Goal: Information Seeking & Learning: Learn about a topic

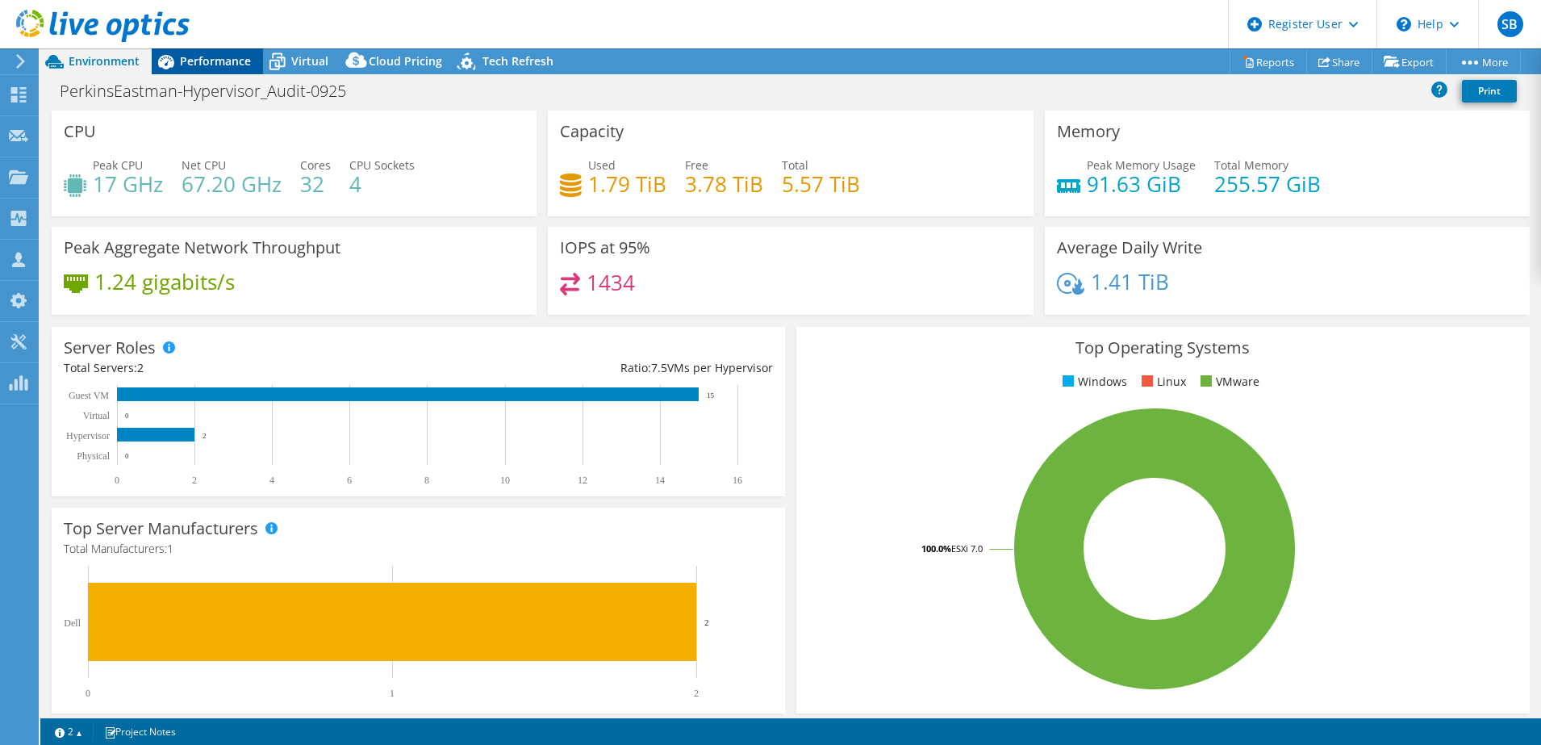
click at [202, 58] on span "Performance" at bounding box center [215, 60] width 71 height 15
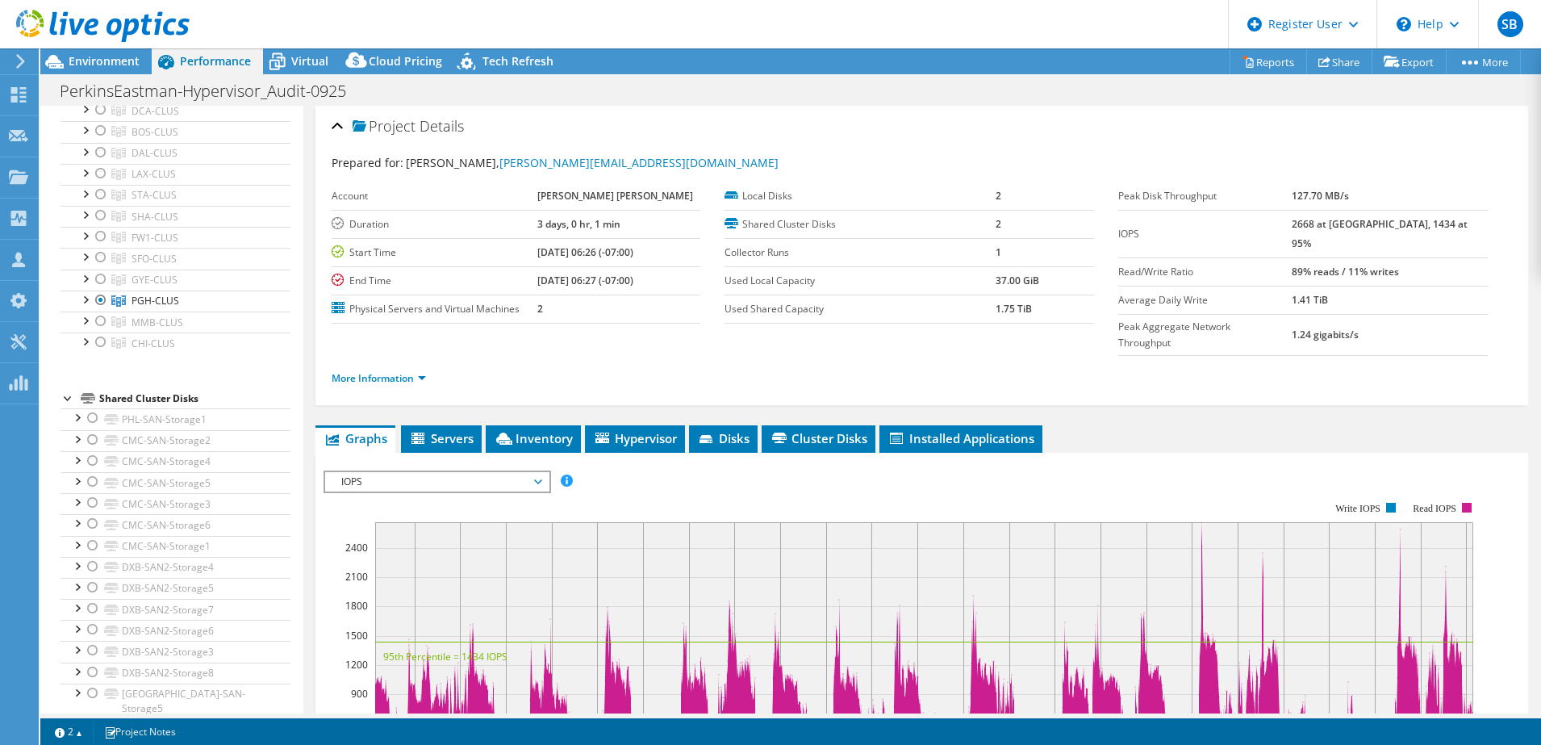
scroll to position [698, 0]
click at [97, 61] on span "Environment" at bounding box center [104, 60] width 71 height 15
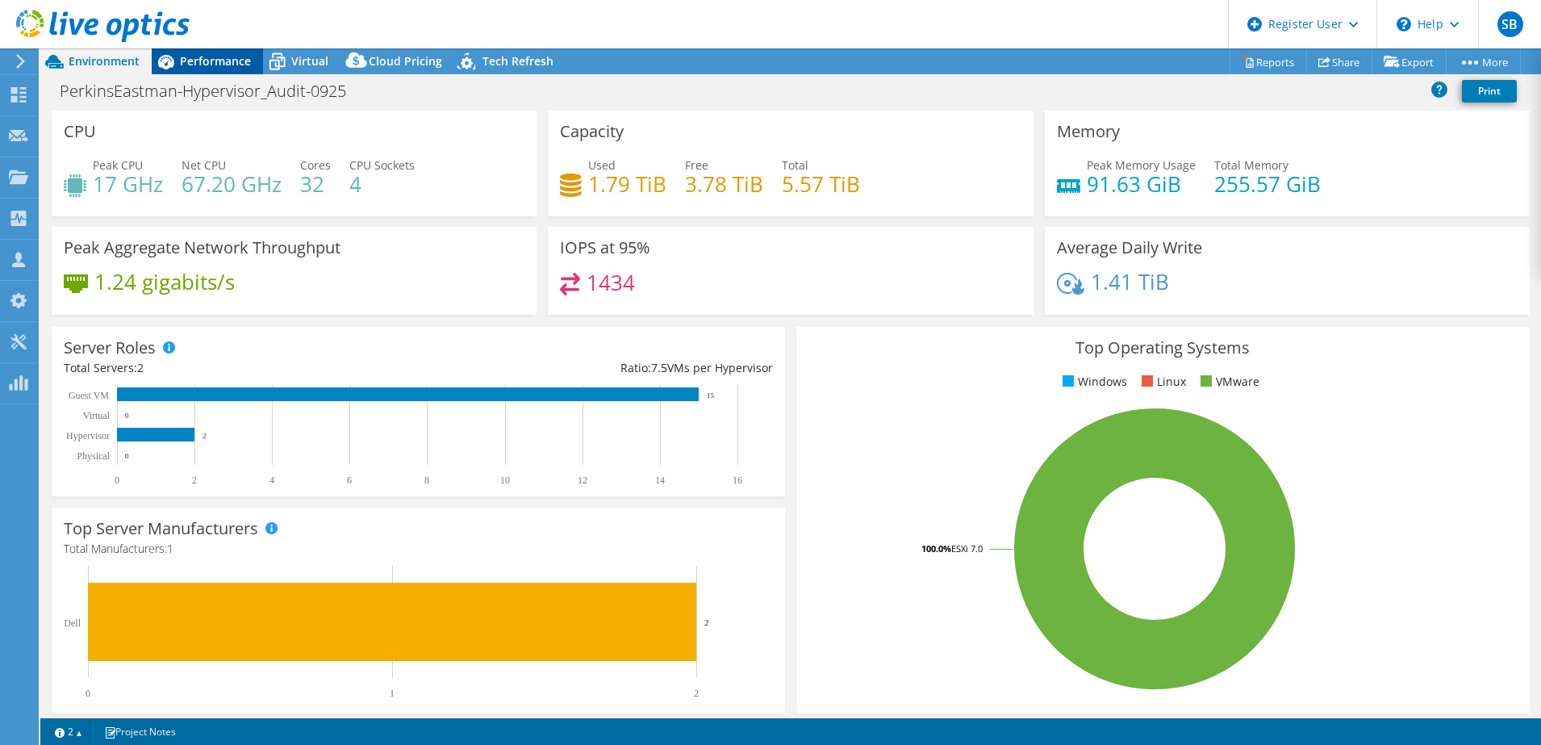
click at [231, 59] on span "Performance" at bounding box center [215, 60] width 71 height 15
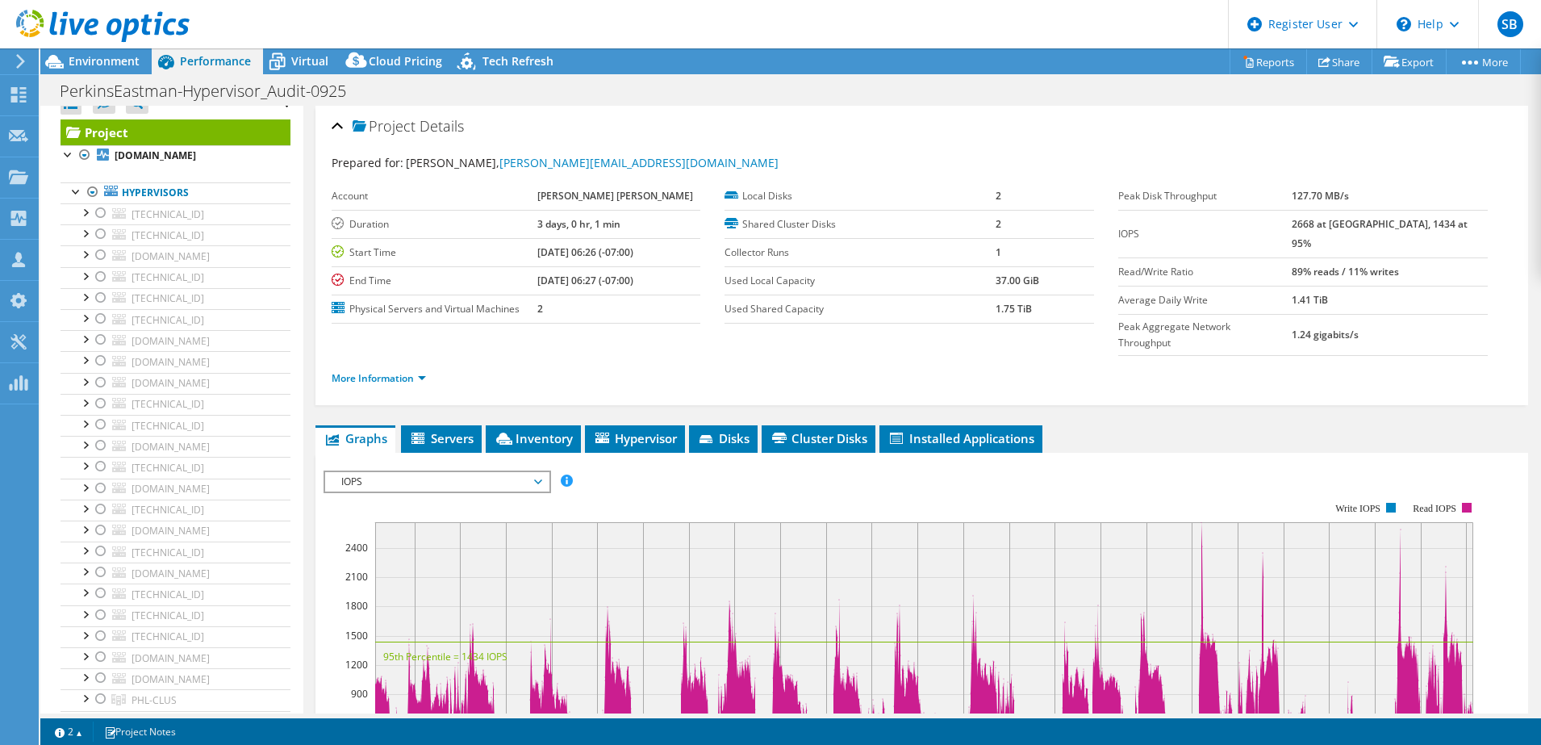
scroll to position [0, 0]
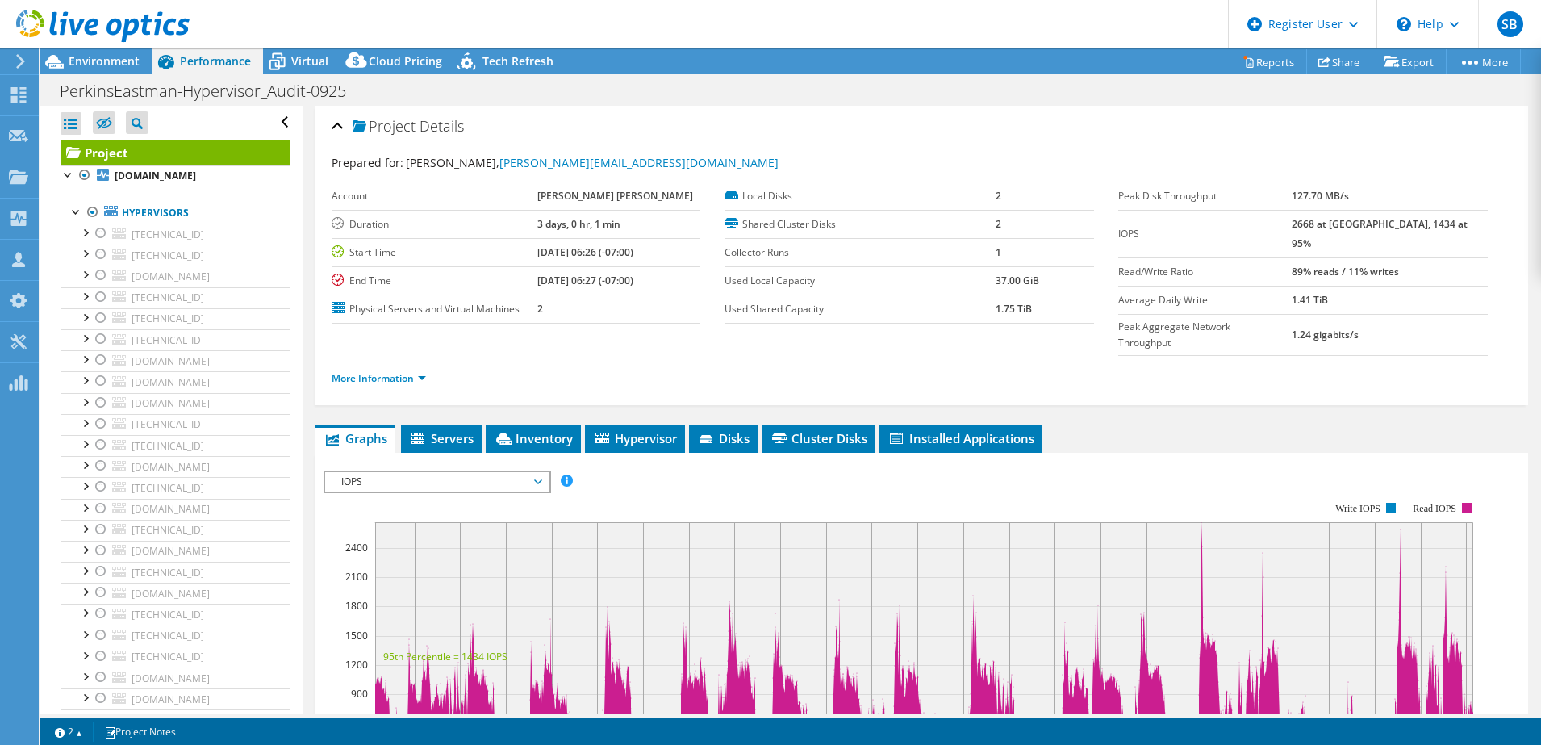
click at [516, 472] on span "IOPS" at bounding box center [436, 481] width 207 height 19
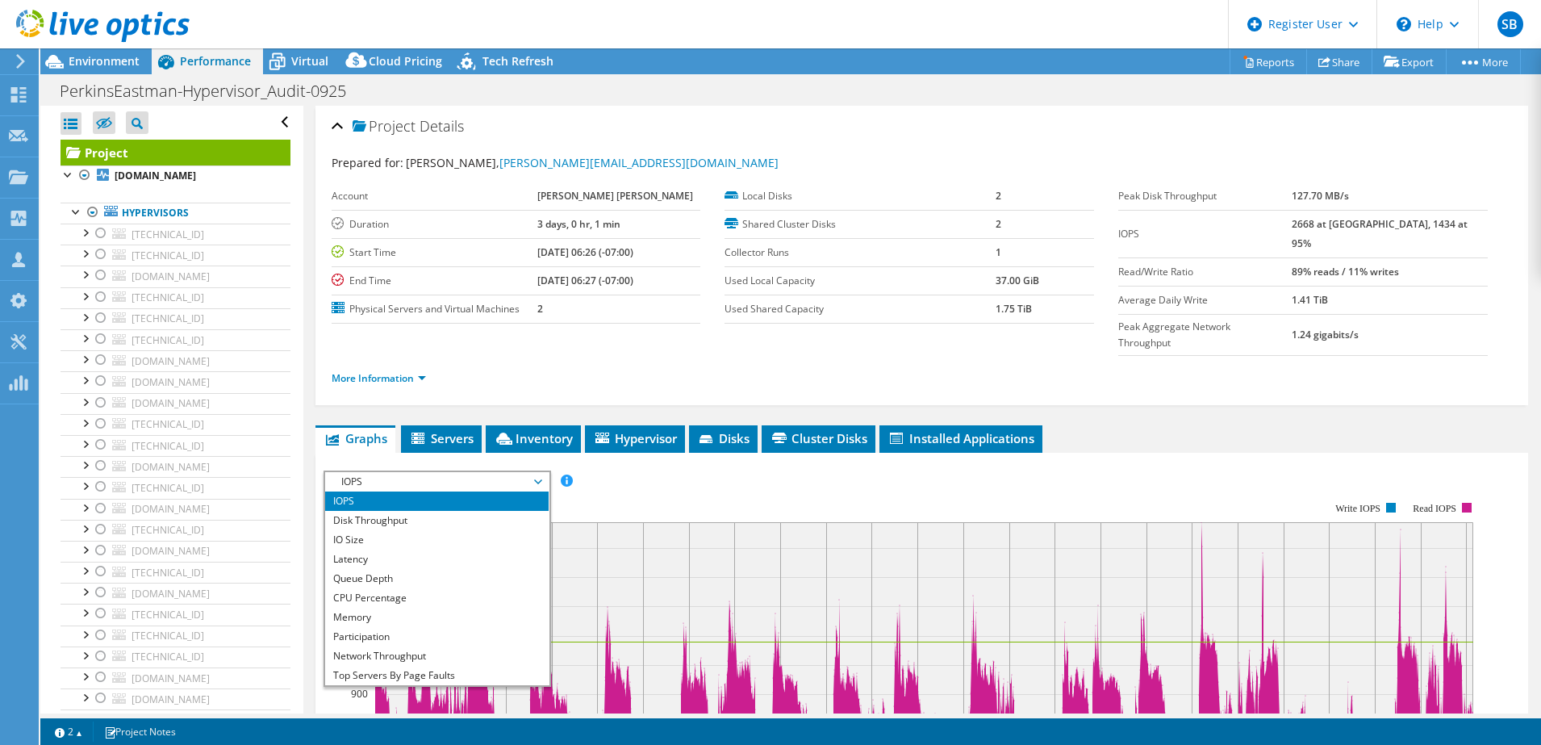
click at [668, 356] on div "More Information" at bounding box center [922, 378] width 1181 height 45
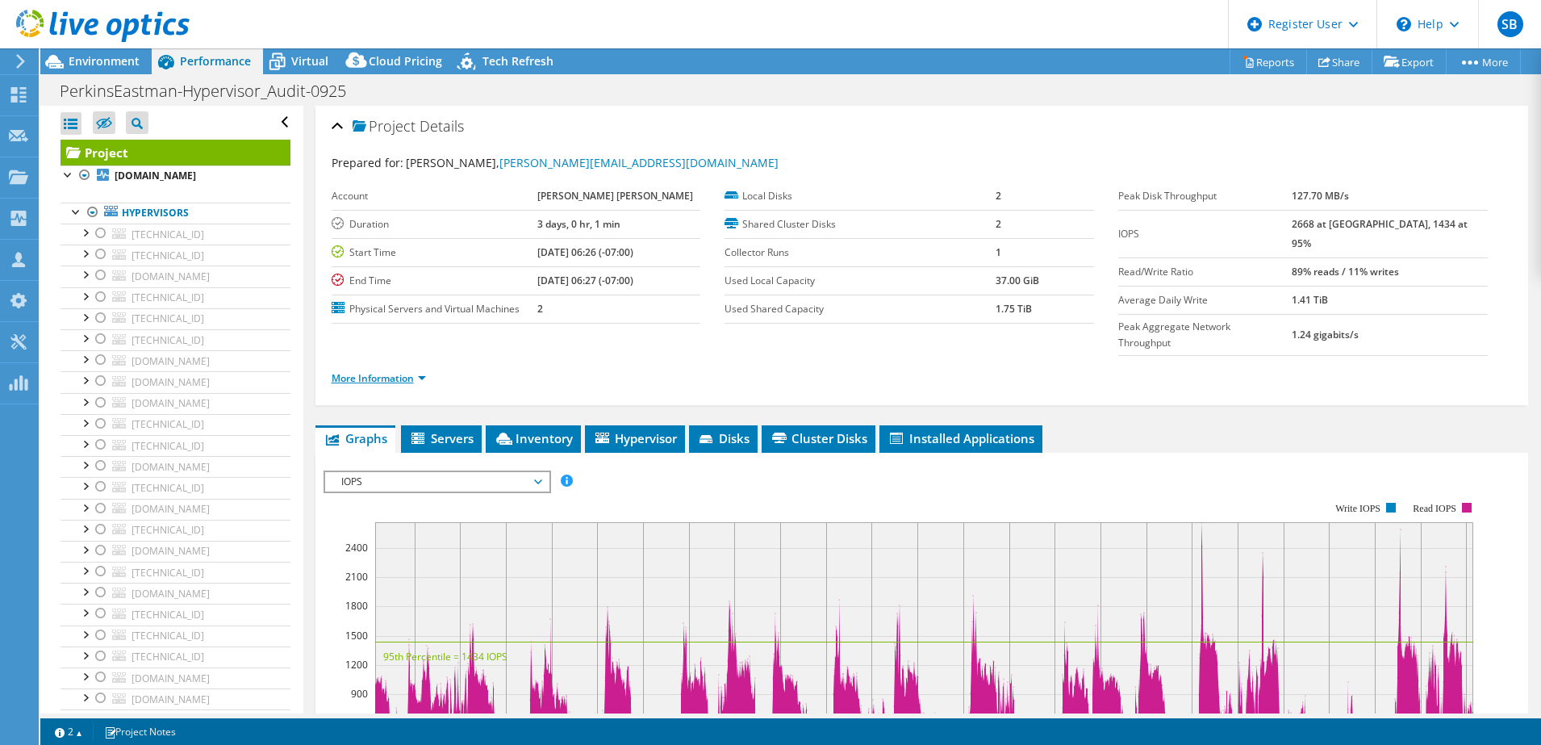
click at [361, 371] on link "More Information" at bounding box center [379, 378] width 94 height 14
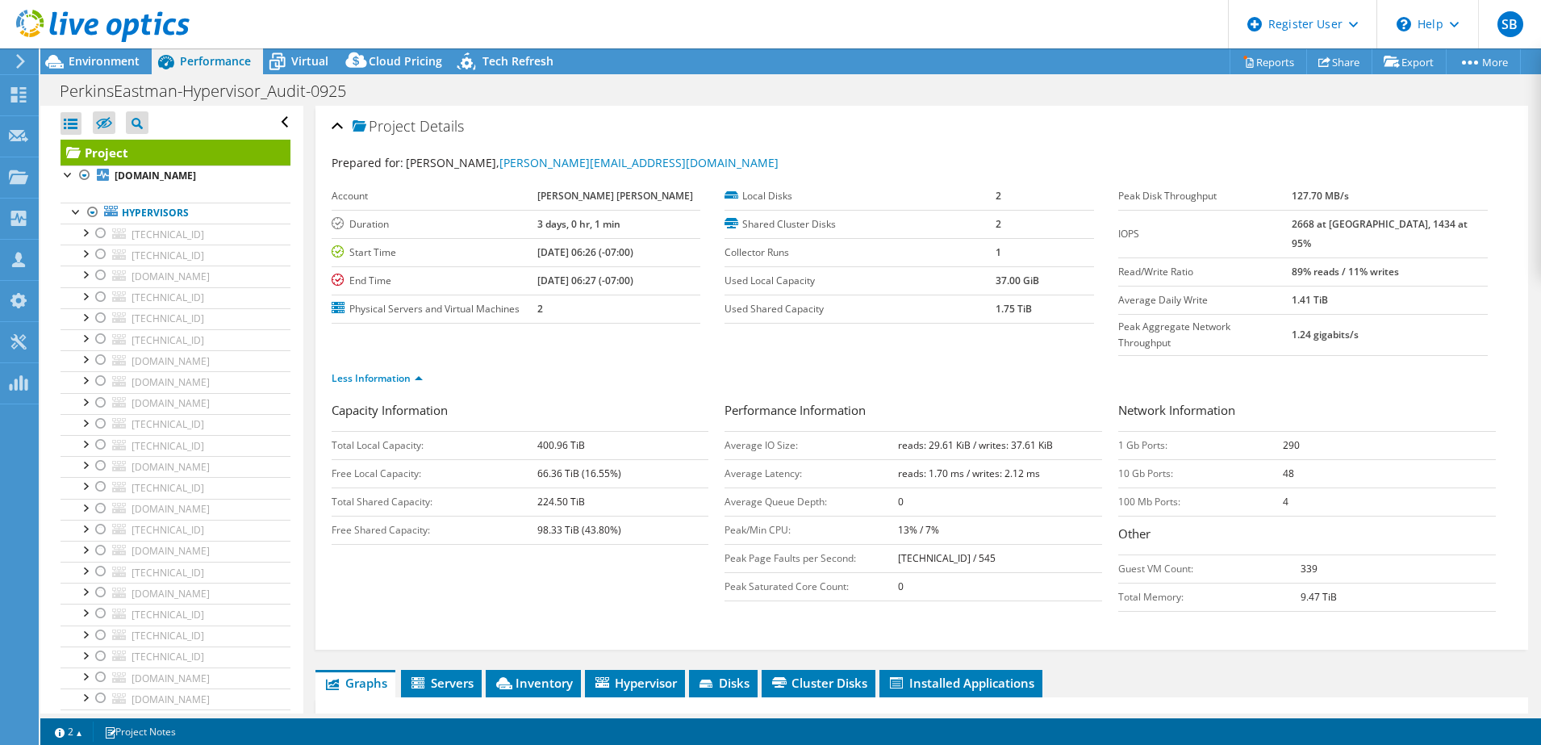
click at [541, 566] on div "Capacity Information Total Local Capacity: 400.96 TiB Free Local Capacity: 66.3…" at bounding box center [922, 510] width 1181 height 219
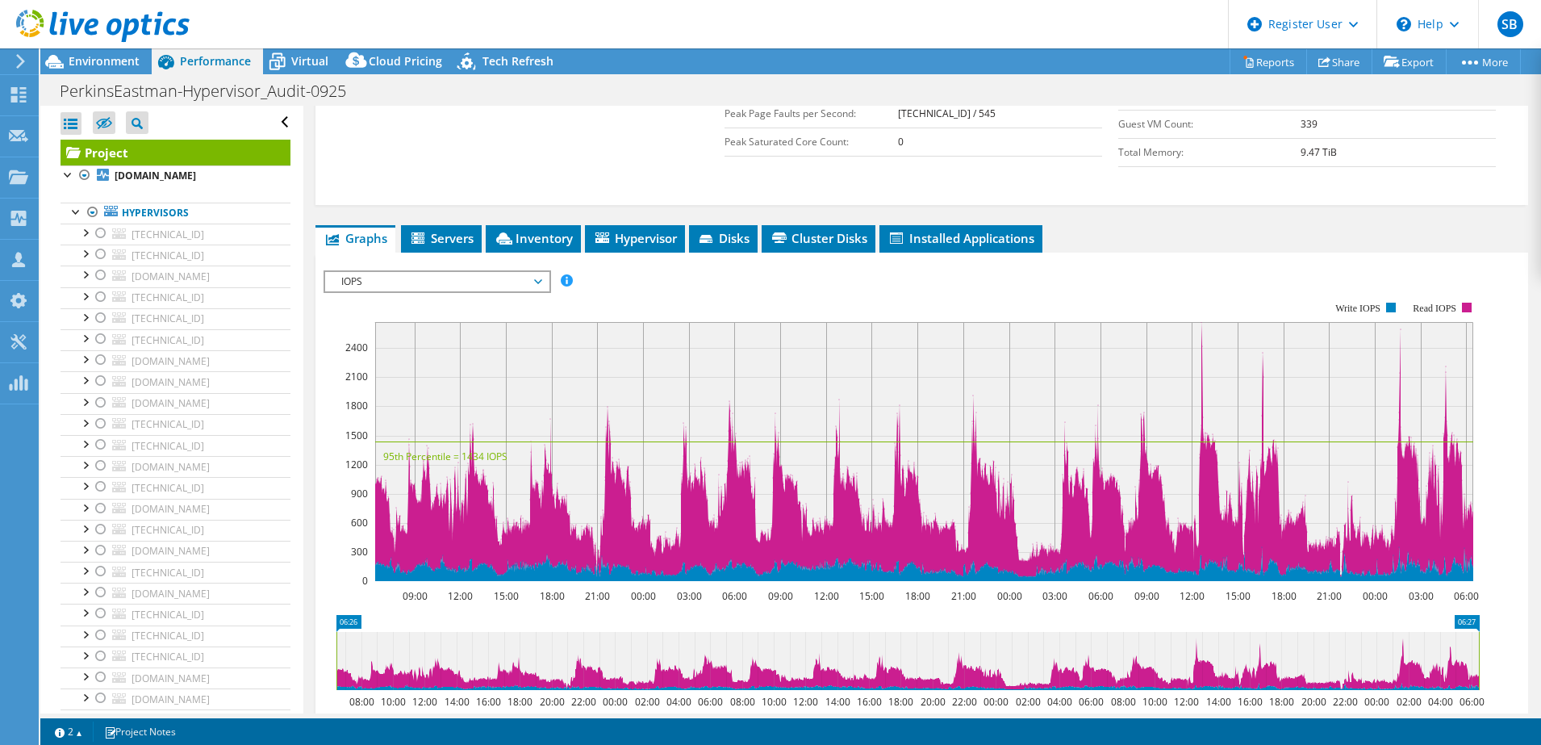
scroll to position [448, 0]
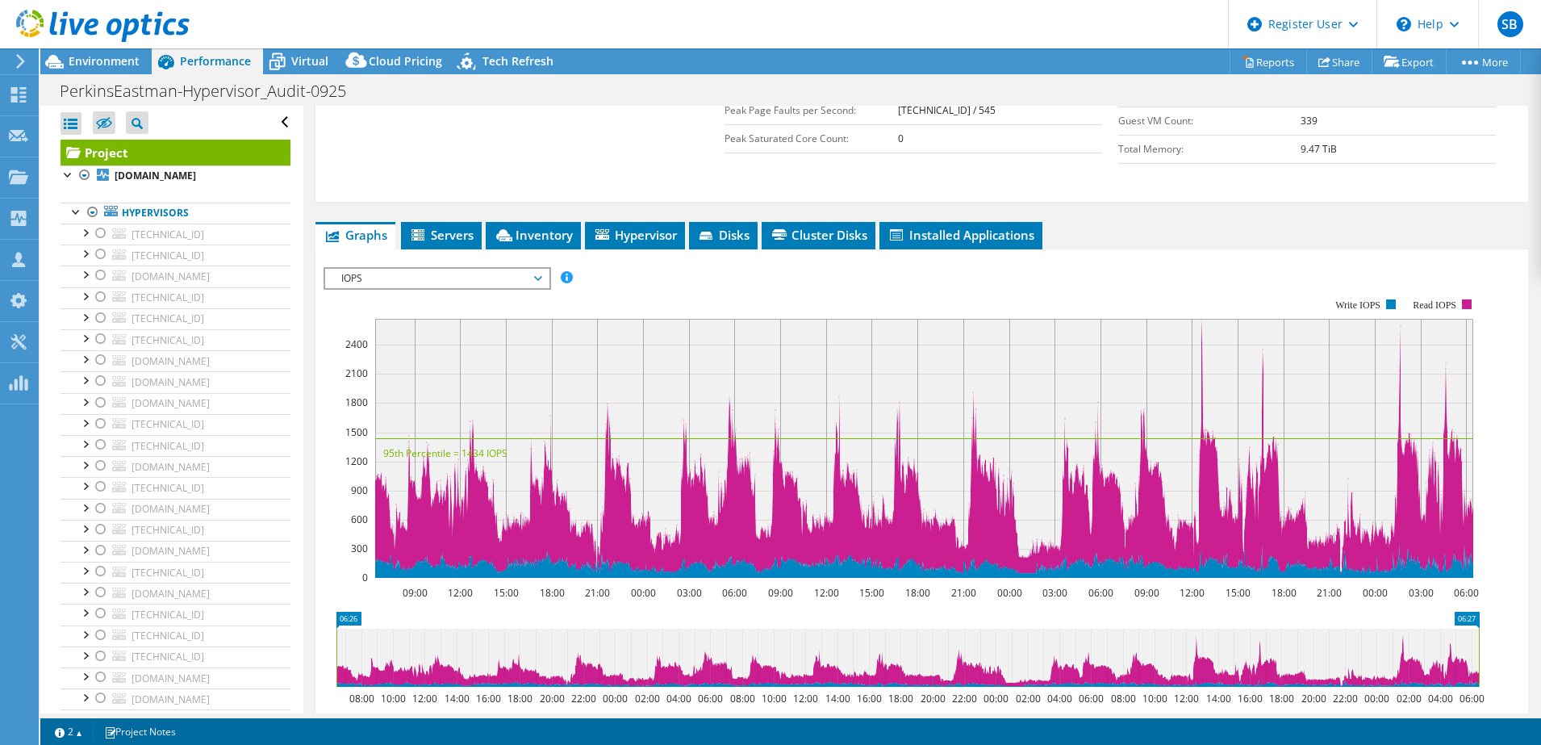
click at [461, 269] on span "IOPS" at bounding box center [436, 278] width 207 height 19
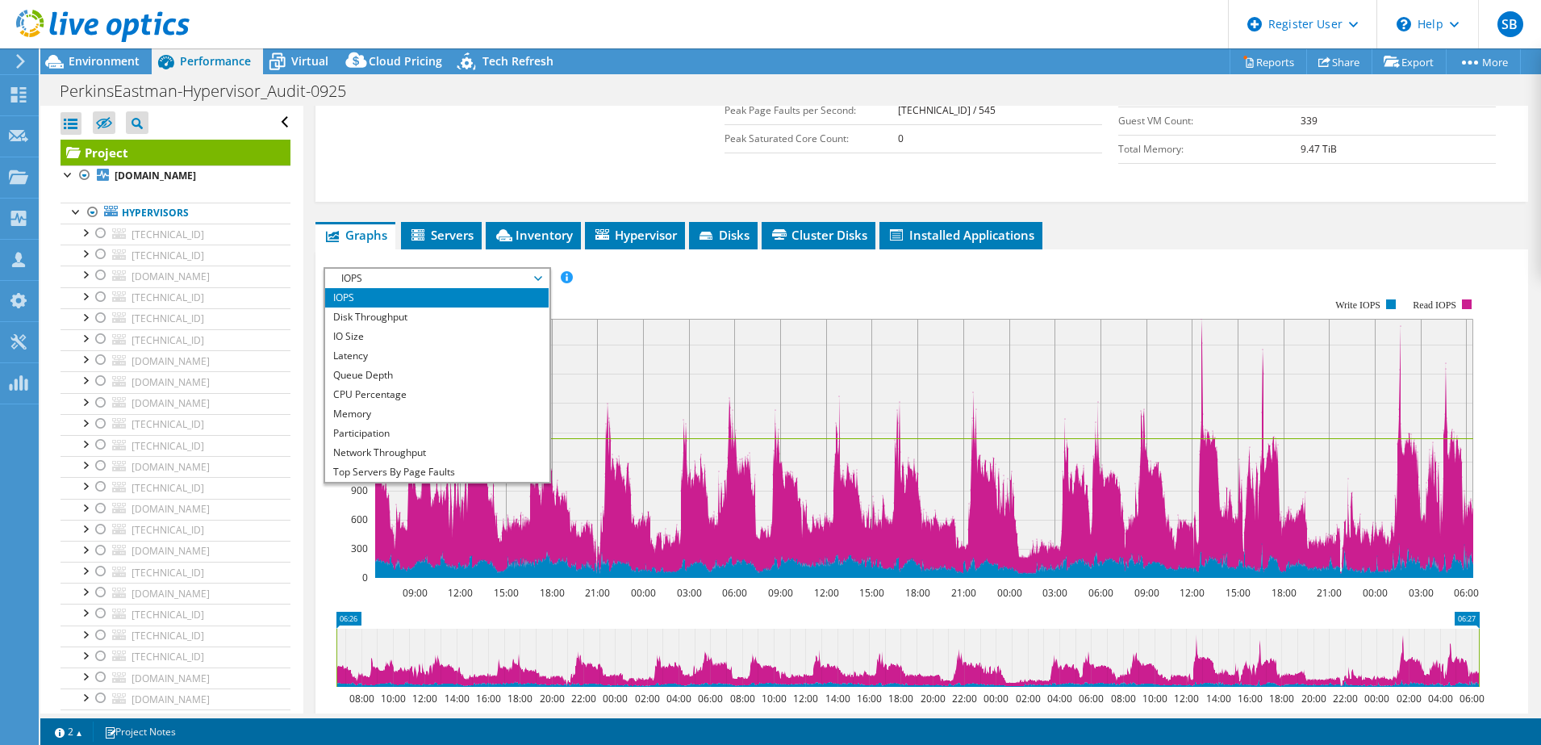
click at [718, 277] on rect at bounding box center [902, 438] width 1156 height 323
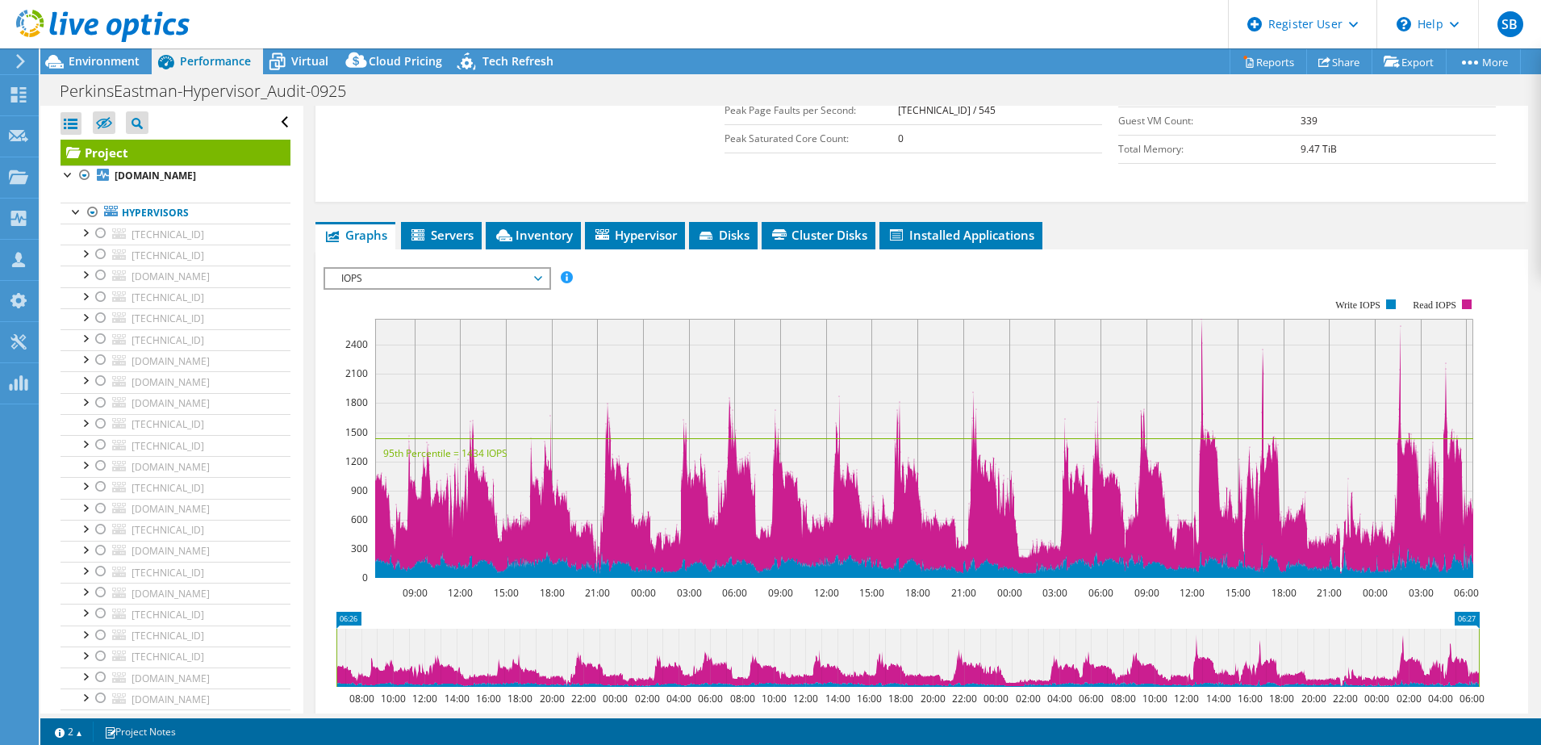
click at [527, 269] on span "IOPS" at bounding box center [436, 278] width 207 height 19
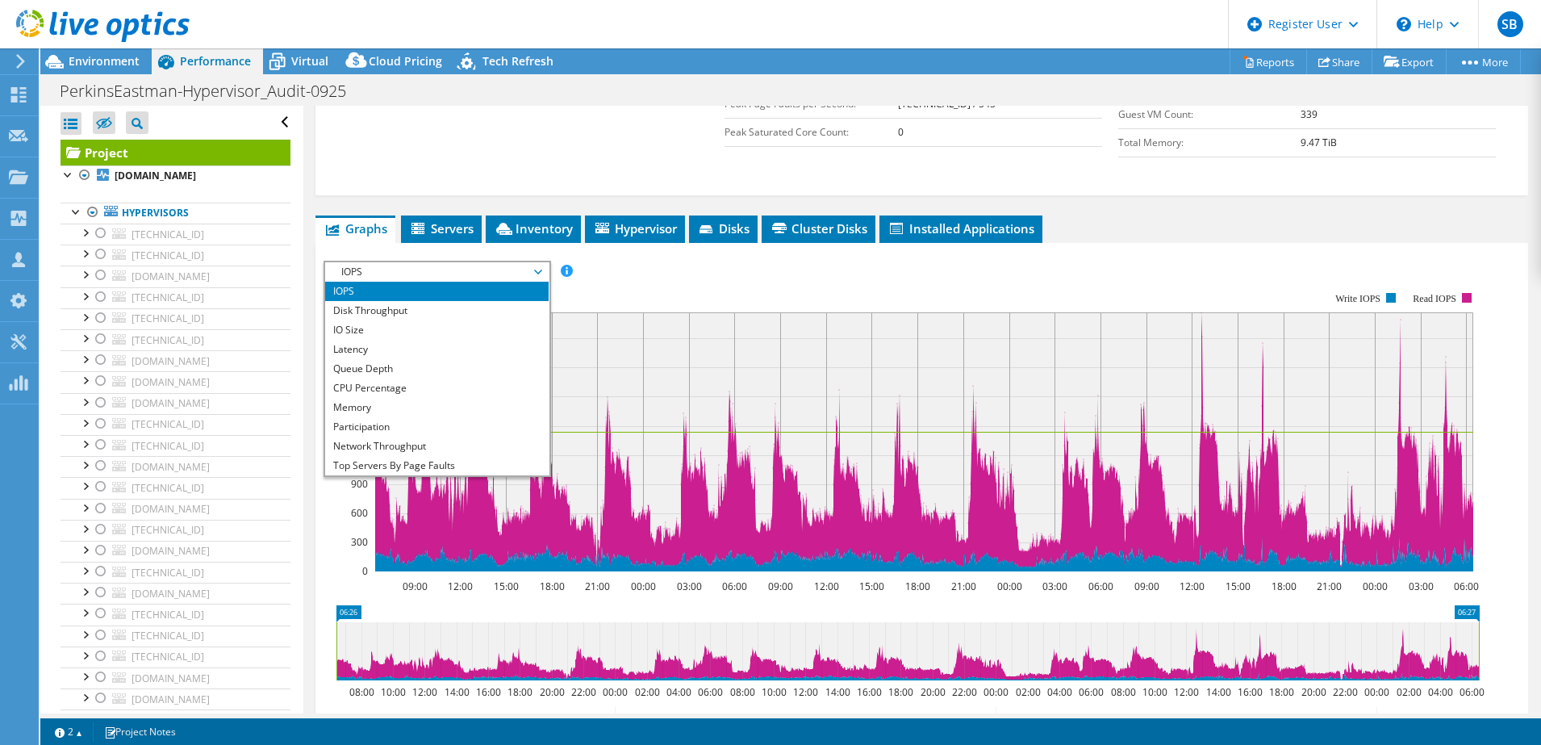
scroll to position [453, 0]
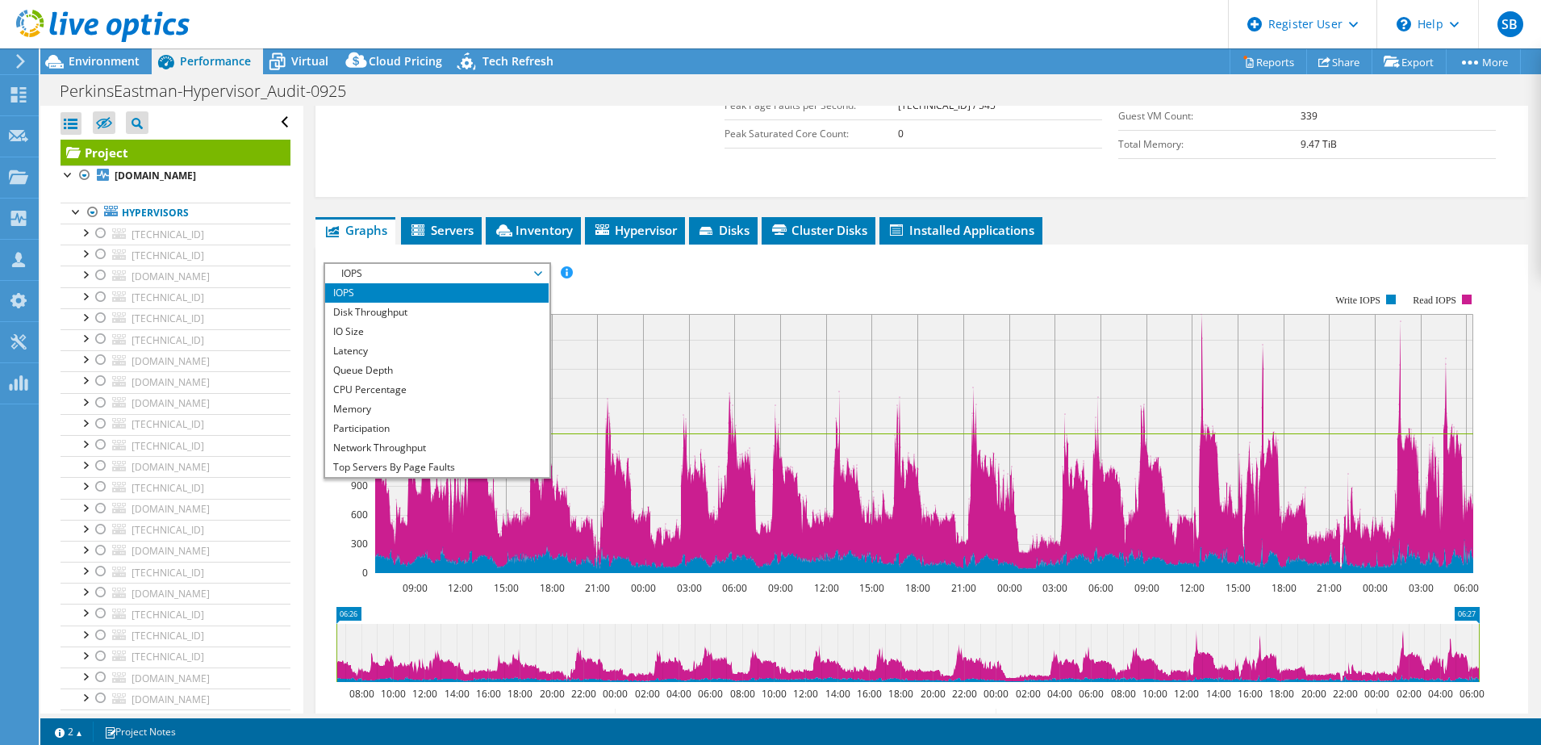
click at [704, 272] on rect at bounding box center [902, 433] width 1156 height 323
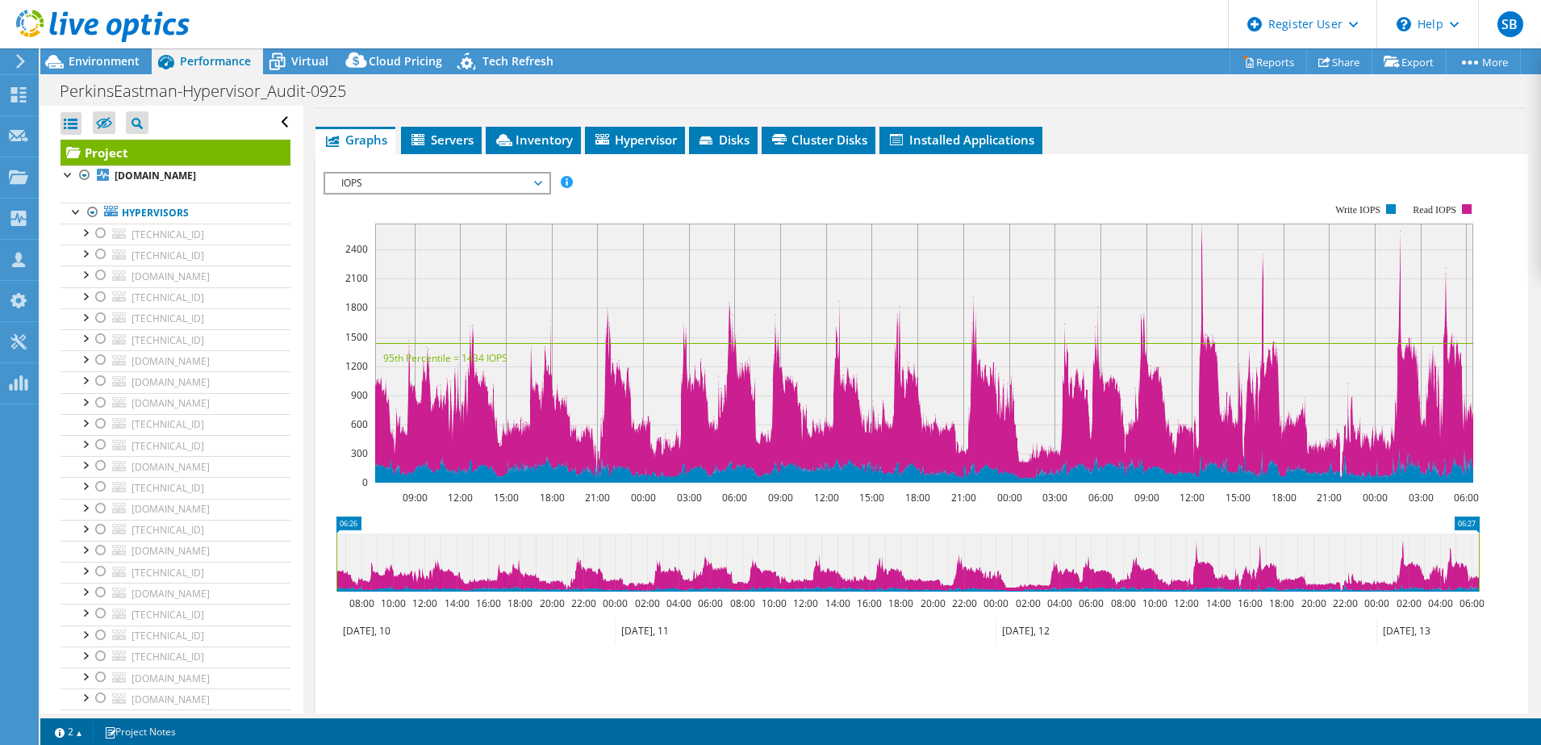
scroll to position [550, 0]
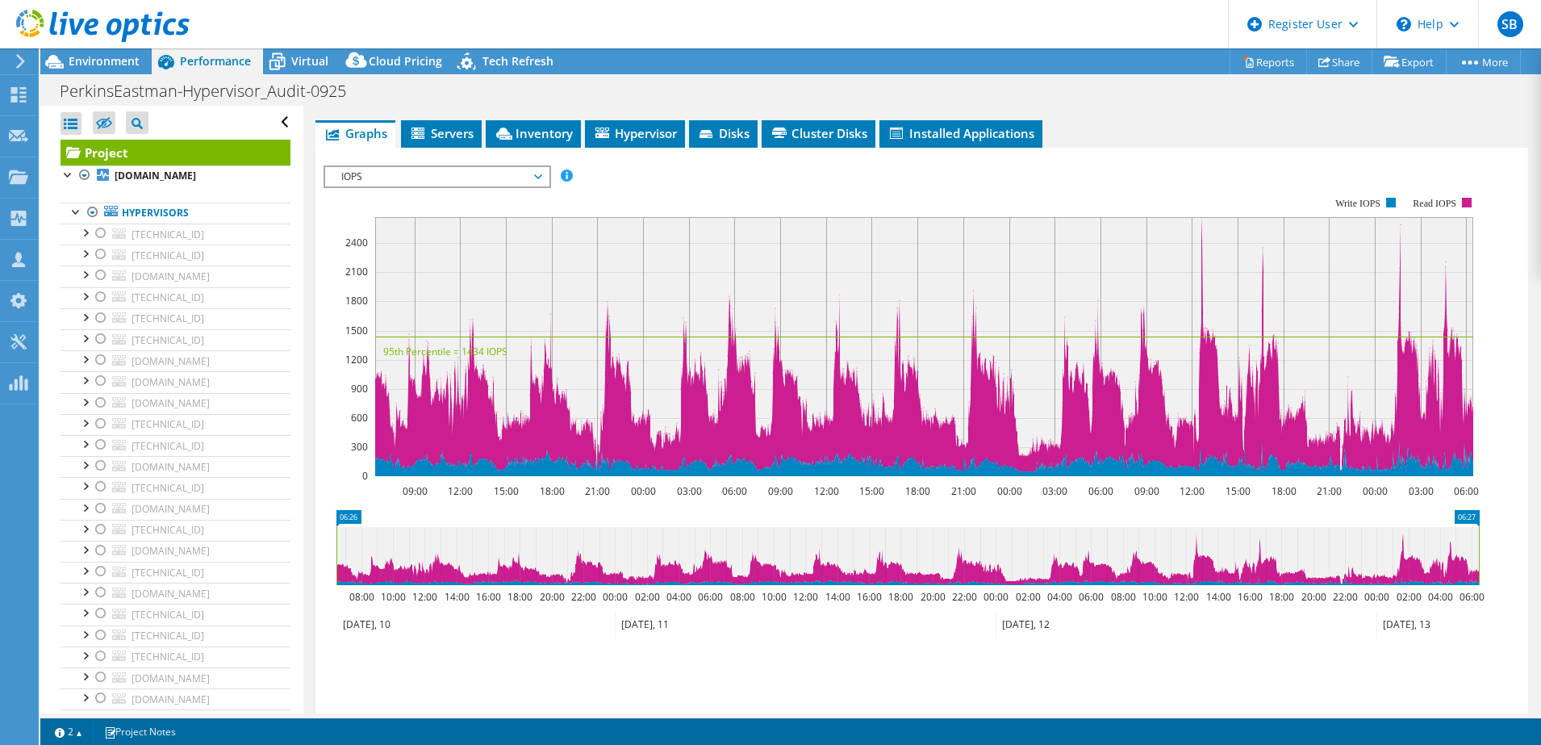
click at [460, 167] on span "IOPS" at bounding box center [436, 176] width 207 height 19
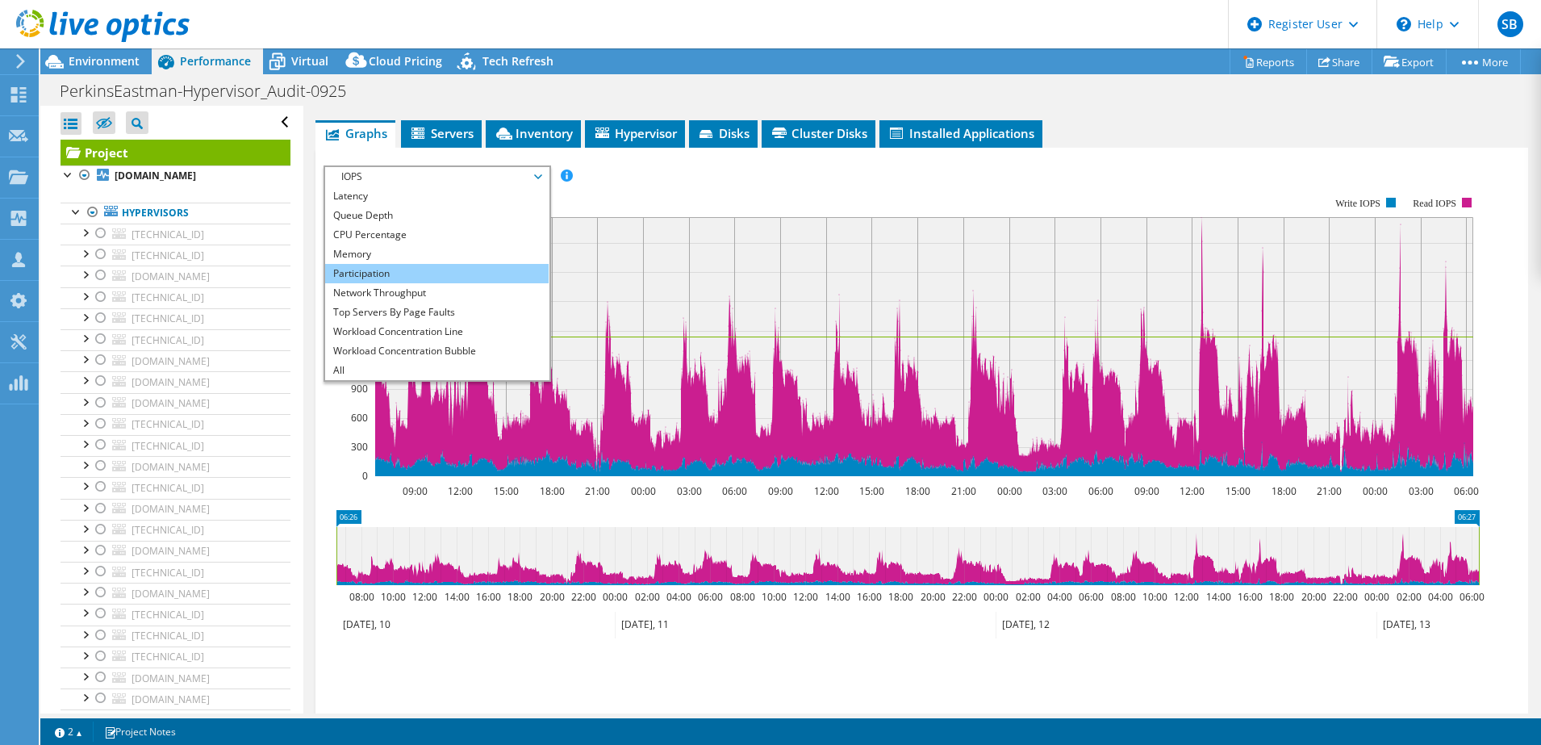
scroll to position [0, 0]
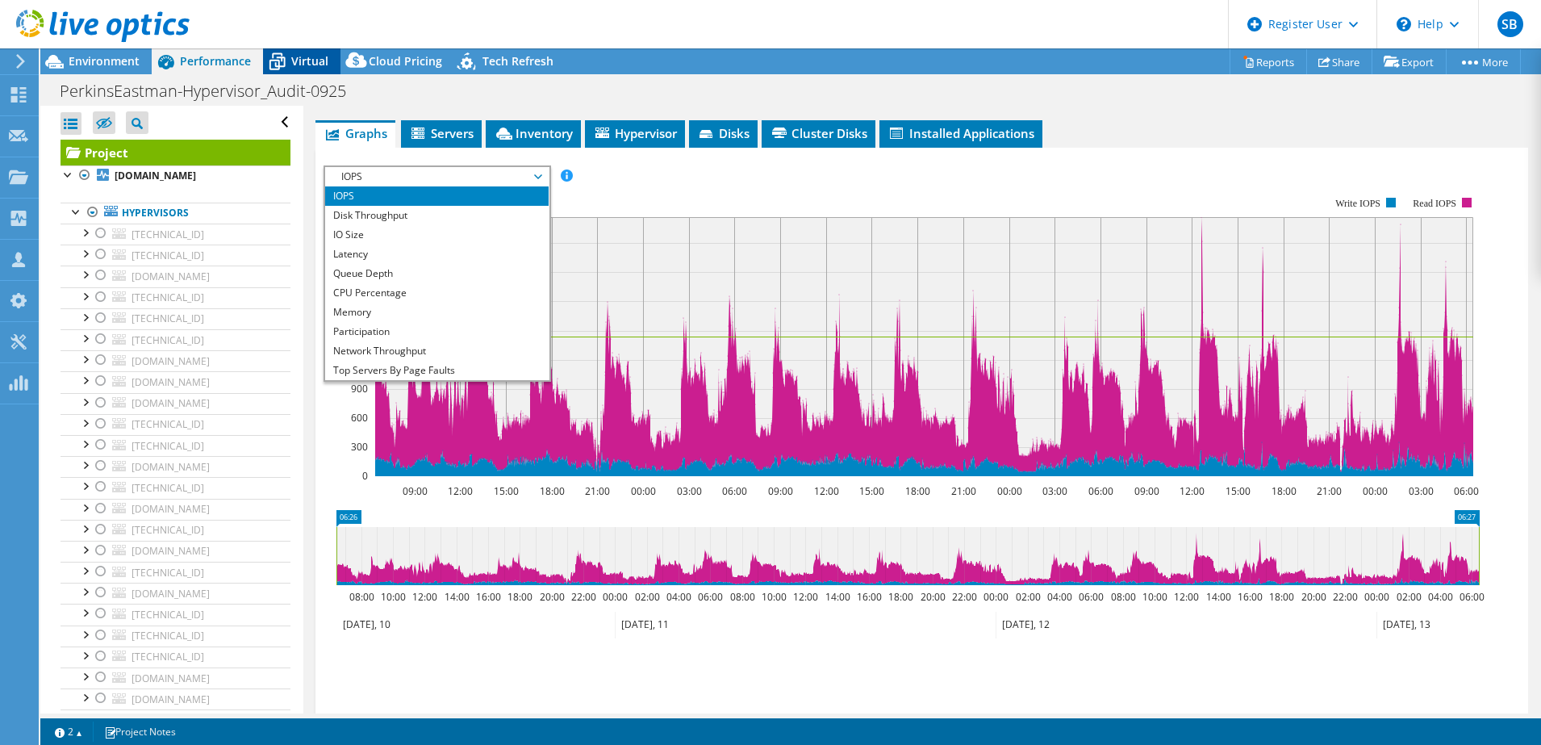
click at [303, 57] on span "Virtual" at bounding box center [309, 60] width 37 height 15
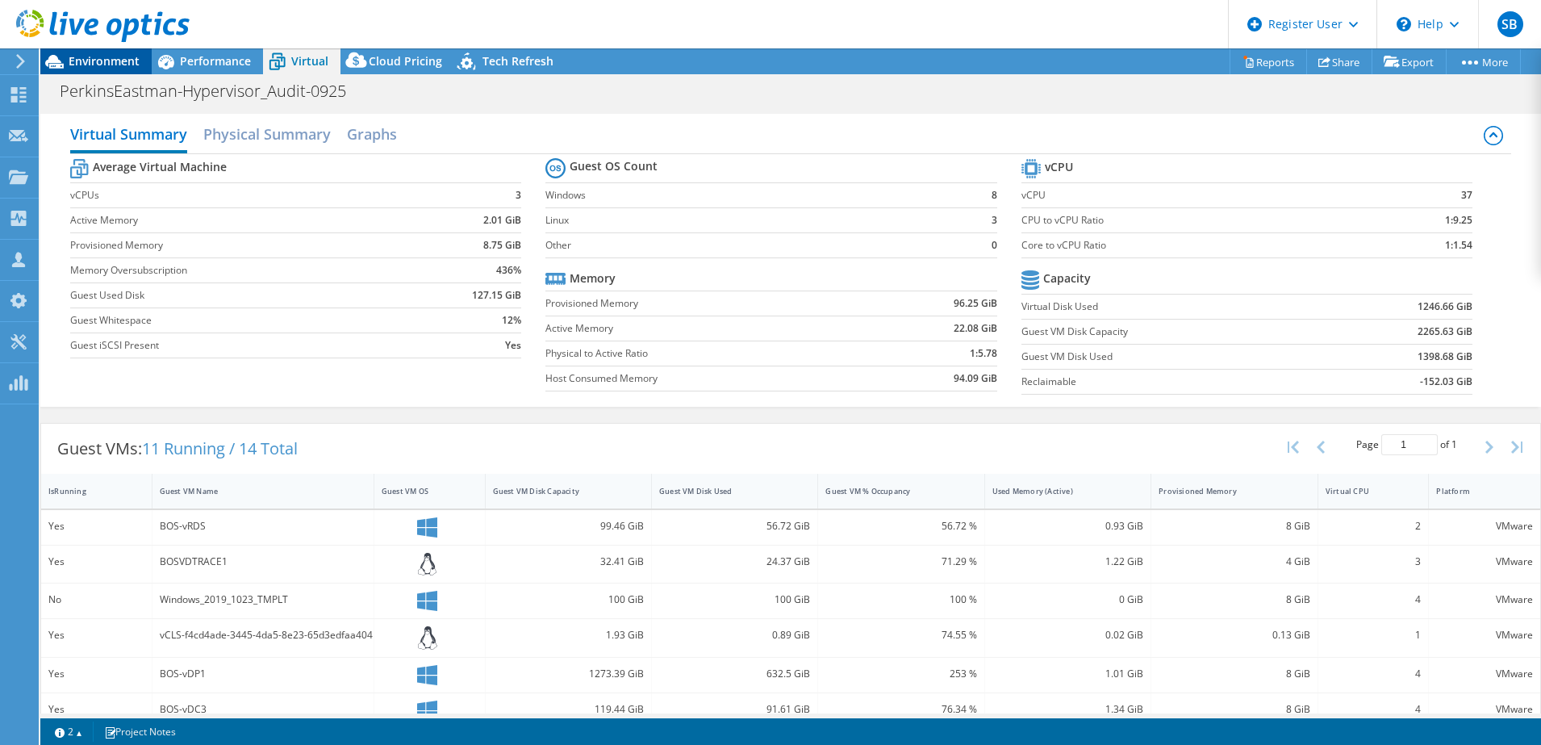
click at [123, 61] on span "Environment" at bounding box center [104, 60] width 71 height 15
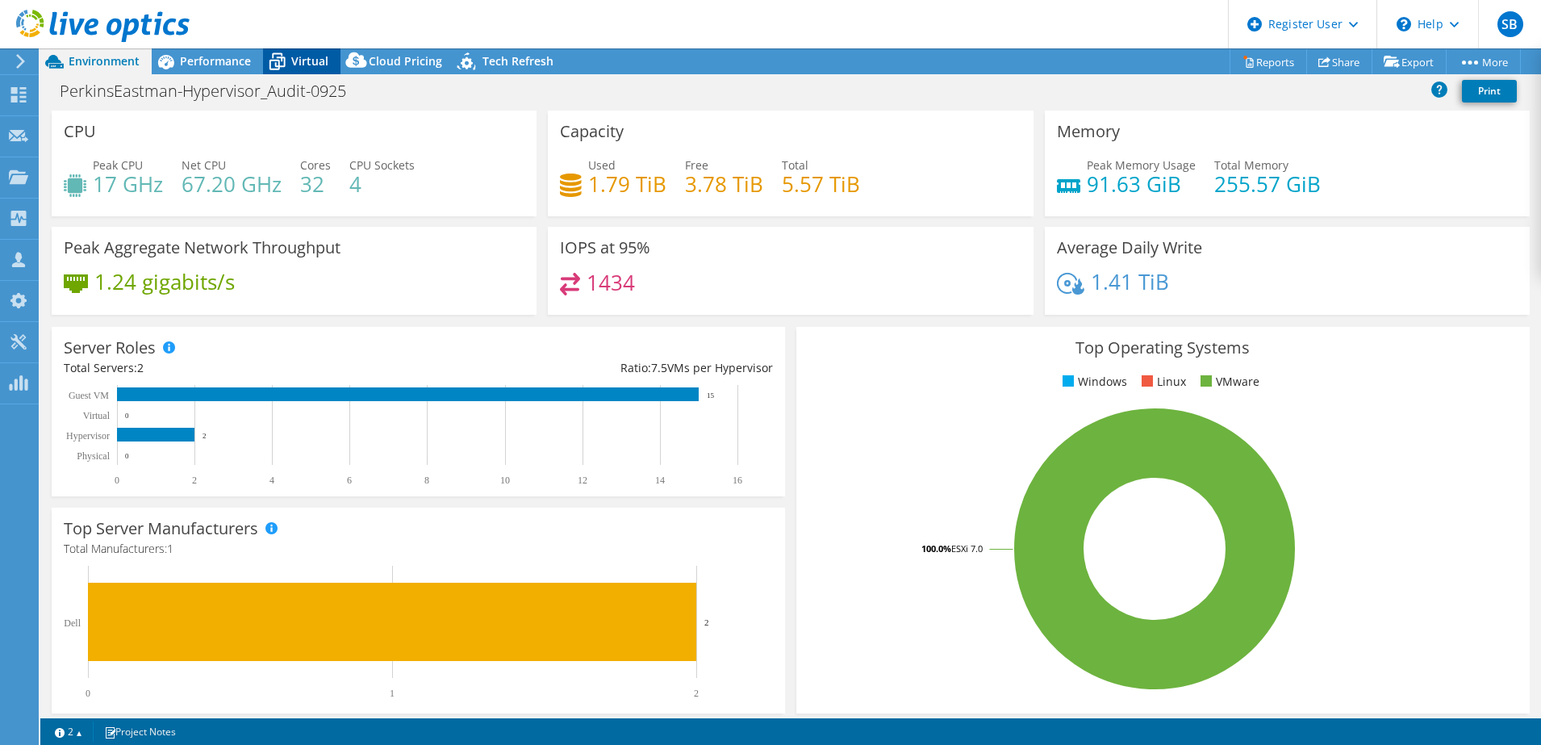
click at [301, 73] on div "Virtual" at bounding box center [301, 61] width 77 height 26
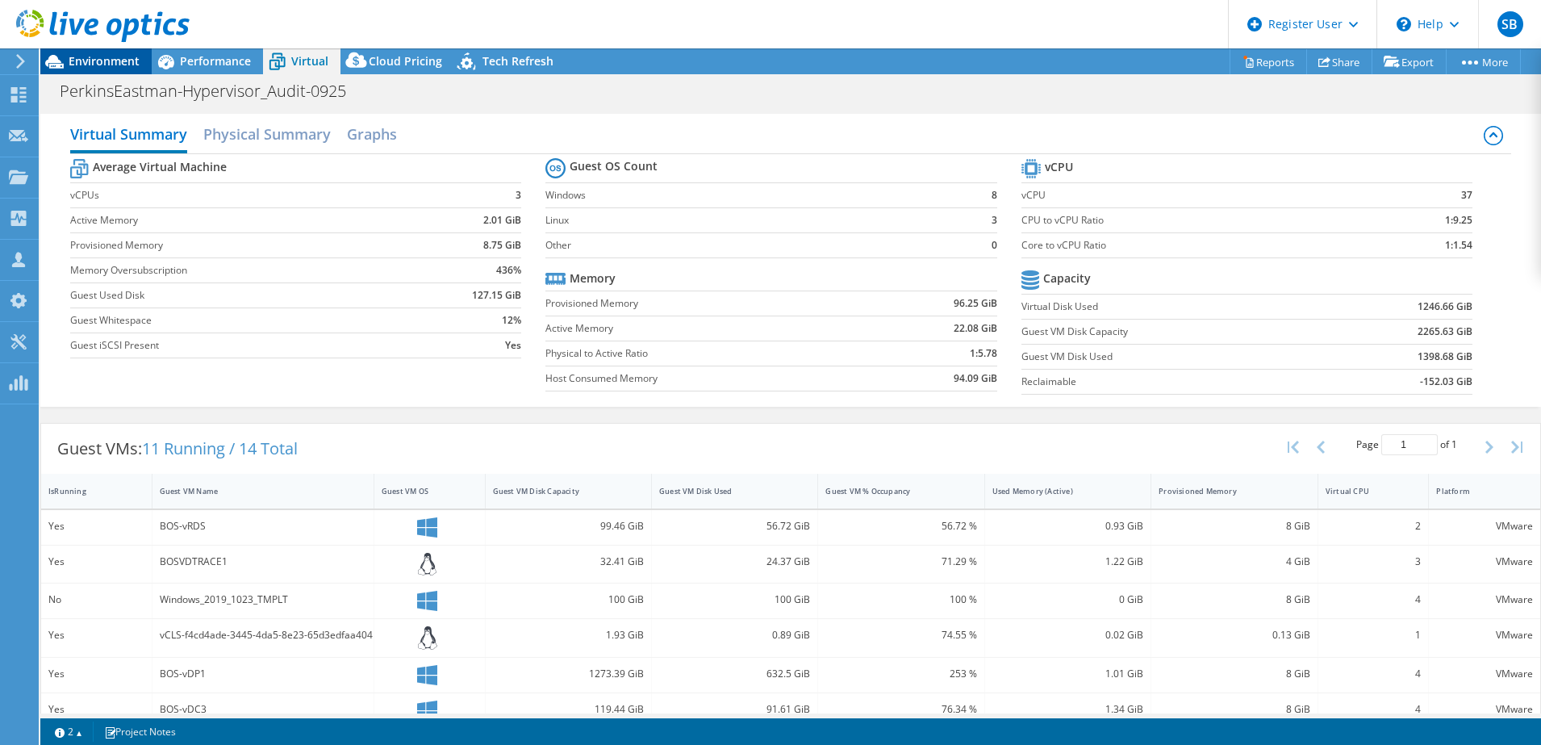
click at [72, 67] on span "Environment" at bounding box center [104, 60] width 71 height 15
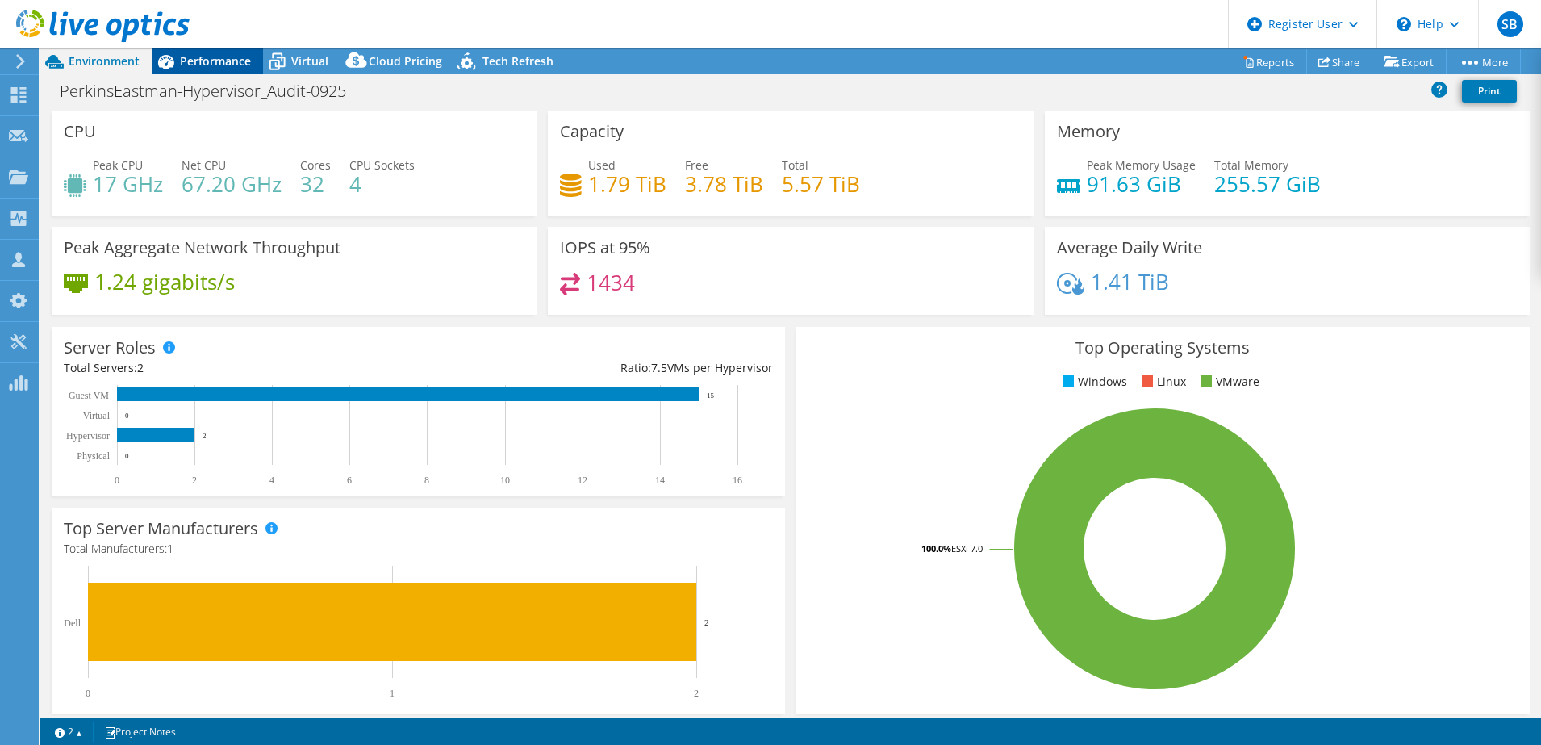
click at [180, 63] on span "Performance" at bounding box center [215, 60] width 71 height 15
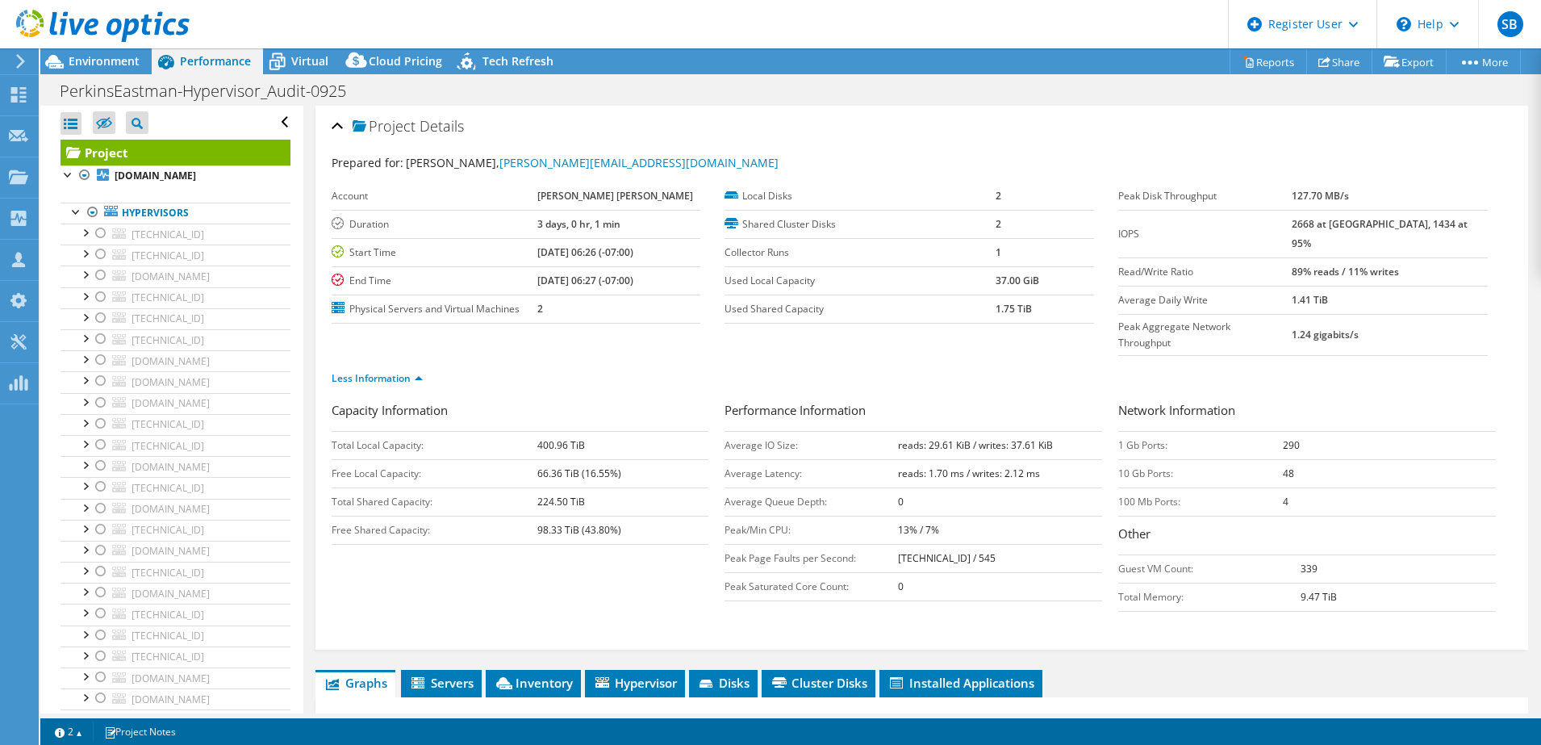
click at [843, 121] on div "Project Details" at bounding box center [922, 127] width 1181 height 35
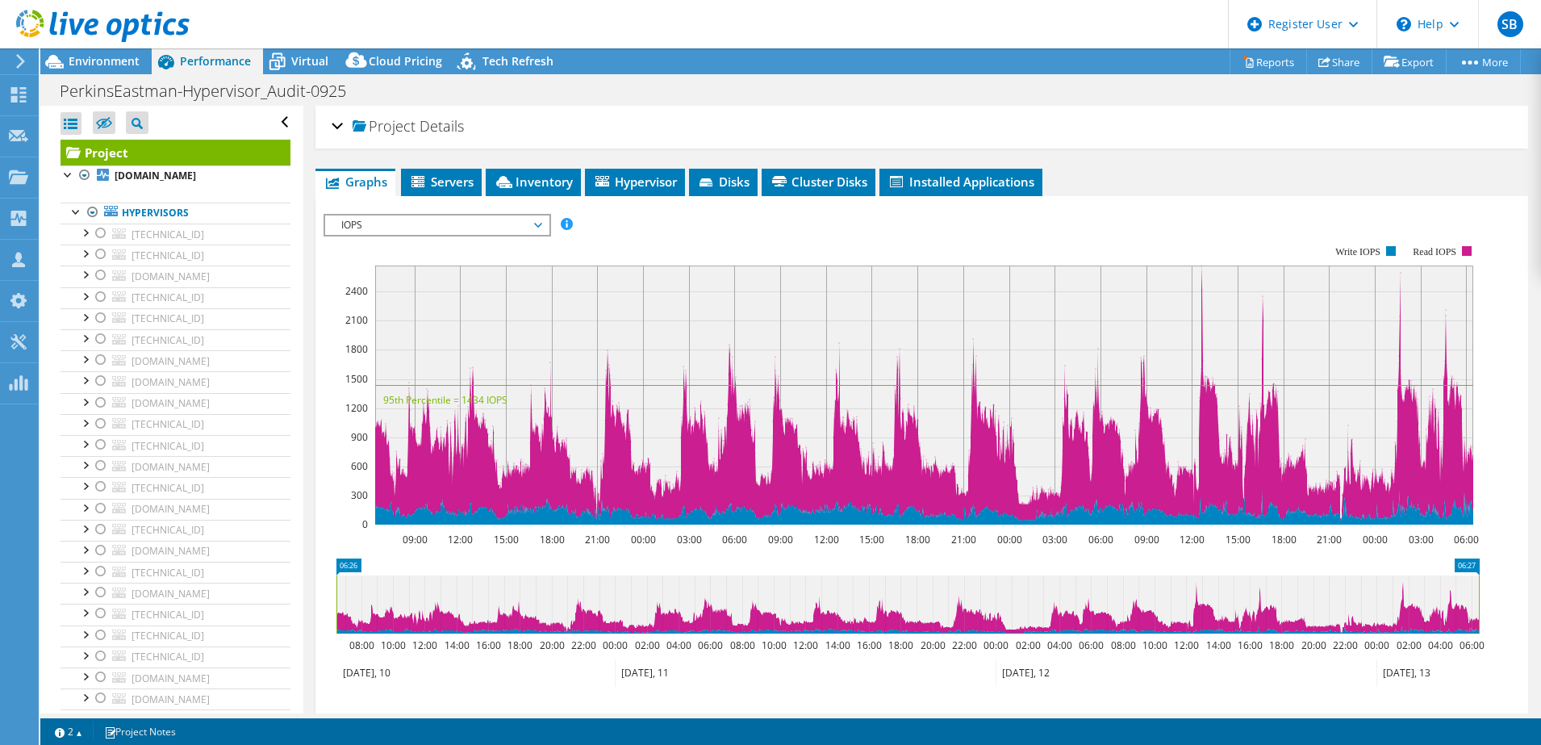
click at [843, 121] on div "Project Details" at bounding box center [922, 127] width 1181 height 35
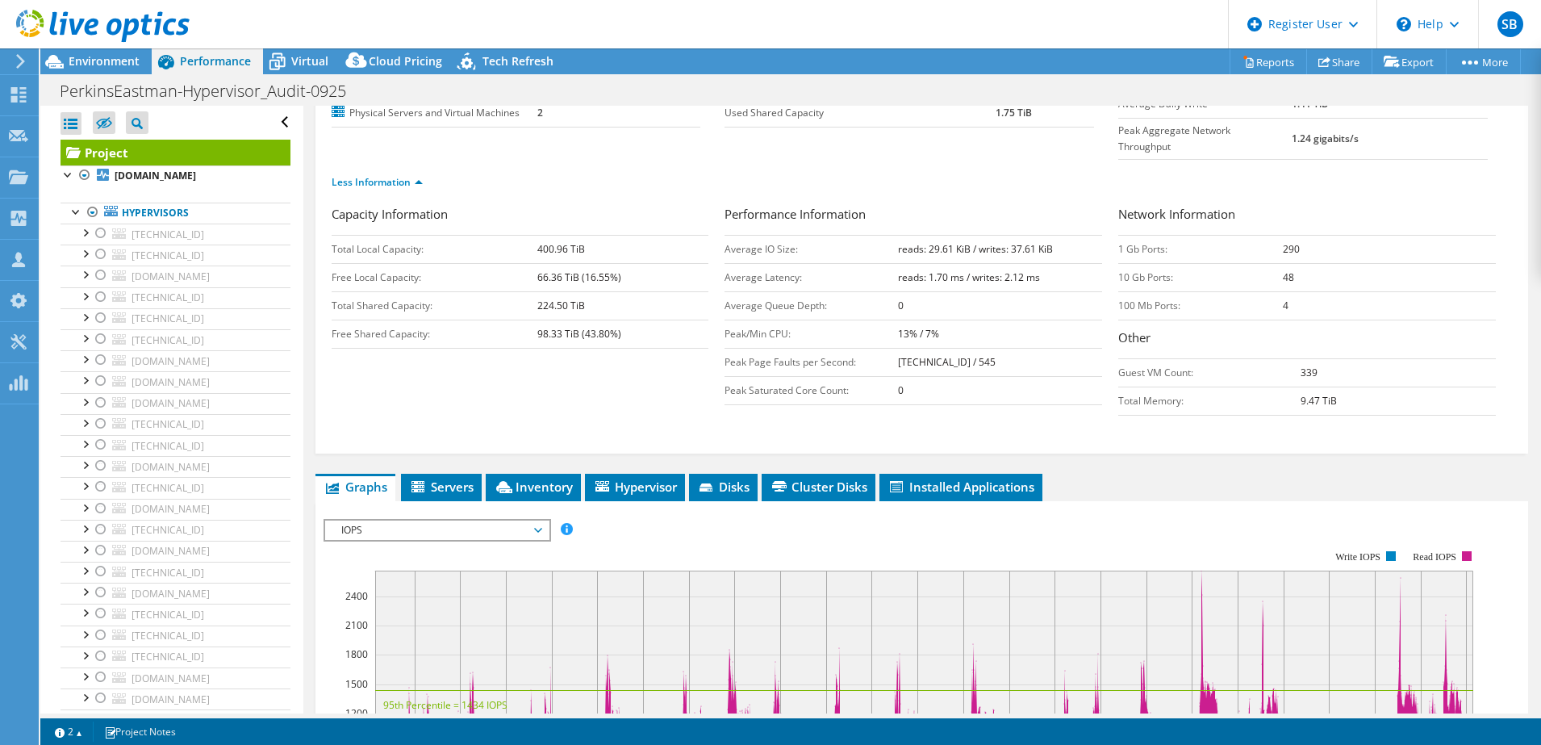
scroll to position [197, 0]
click at [479, 520] on span "IOPS" at bounding box center [436, 529] width 207 height 19
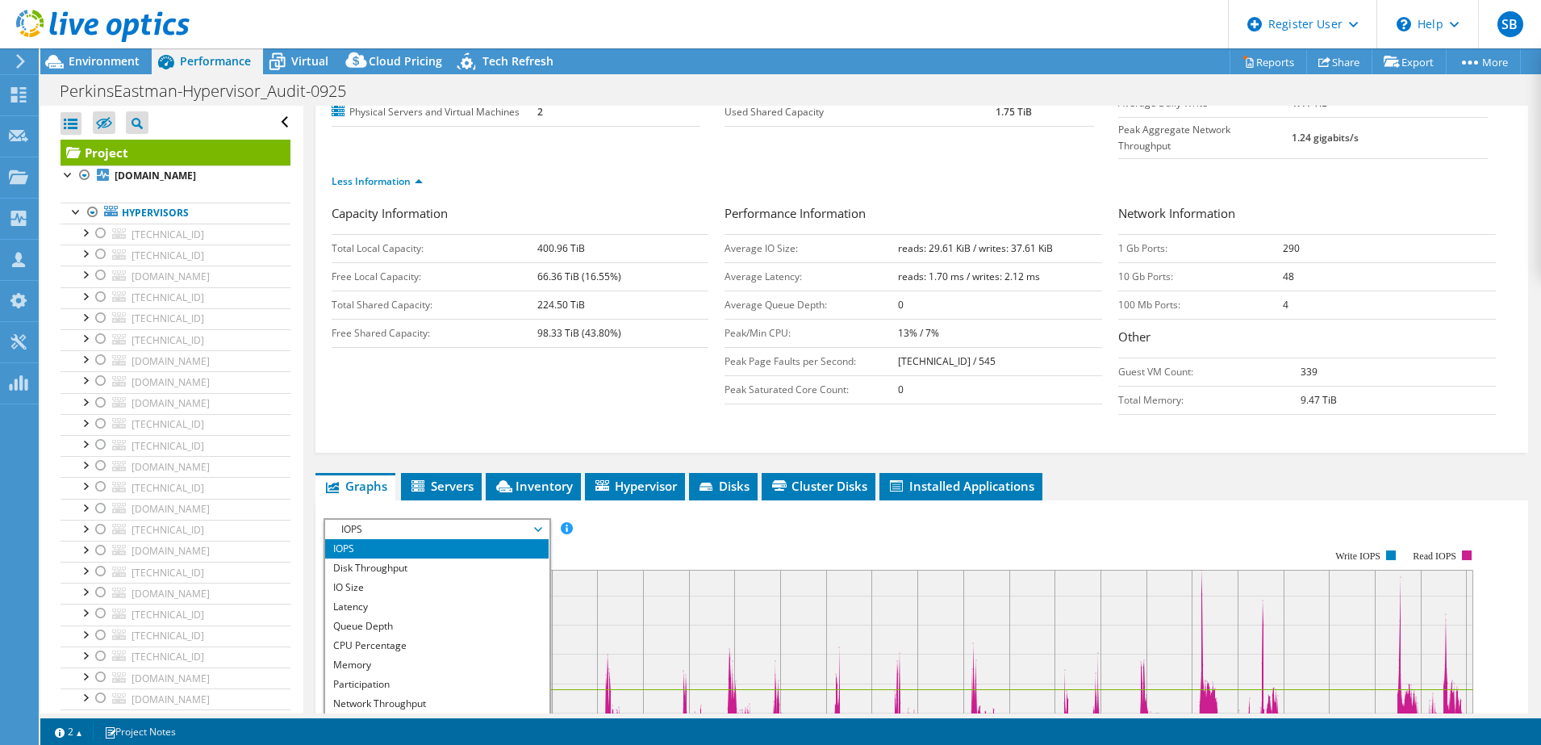
click at [679, 518] on div "IOPS Disk Throughput IO Size Latency Queue Depth CPU Percentage Memory Page Fau…" at bounding box center [922, 529] width 1197 height 22
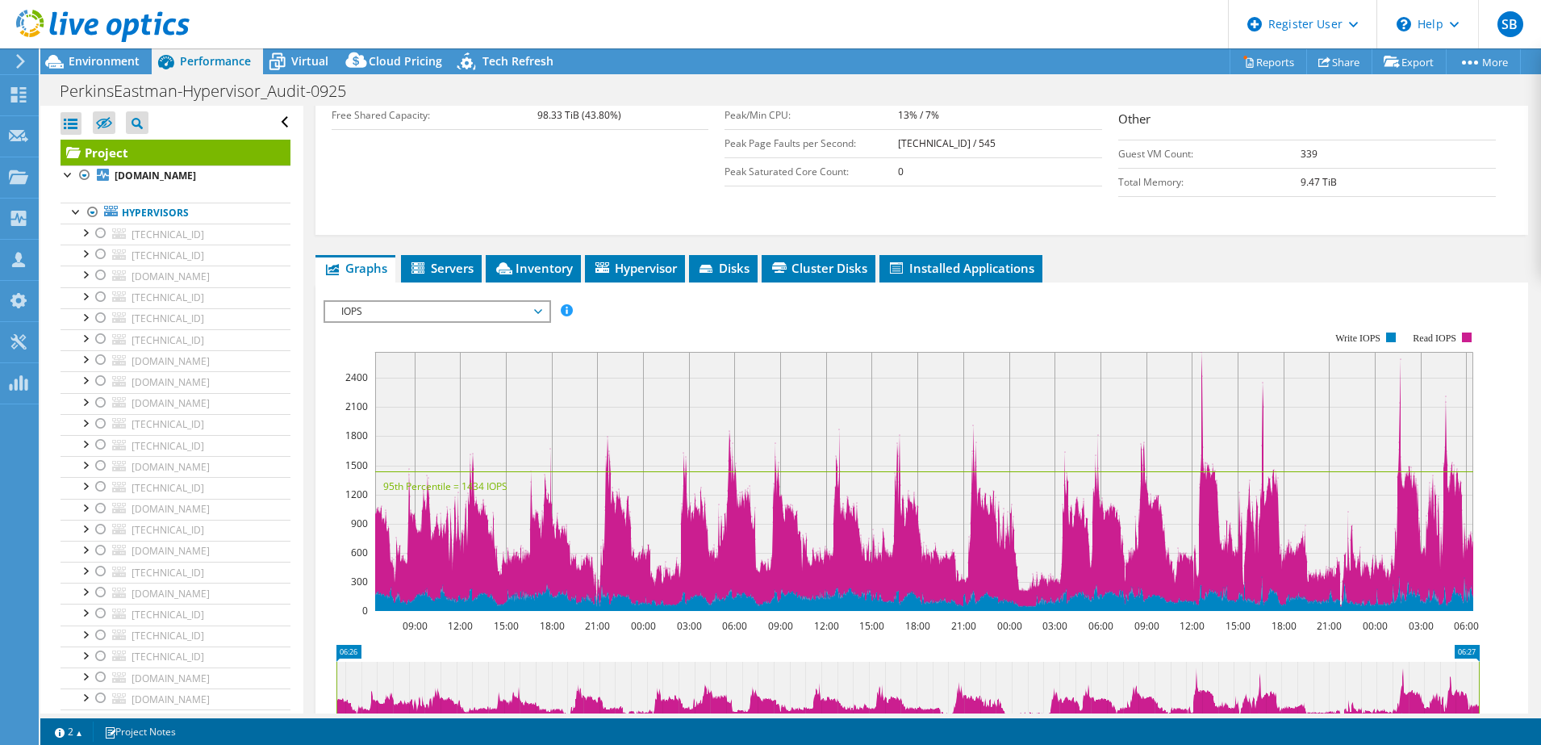
scroll to position [418, 0]
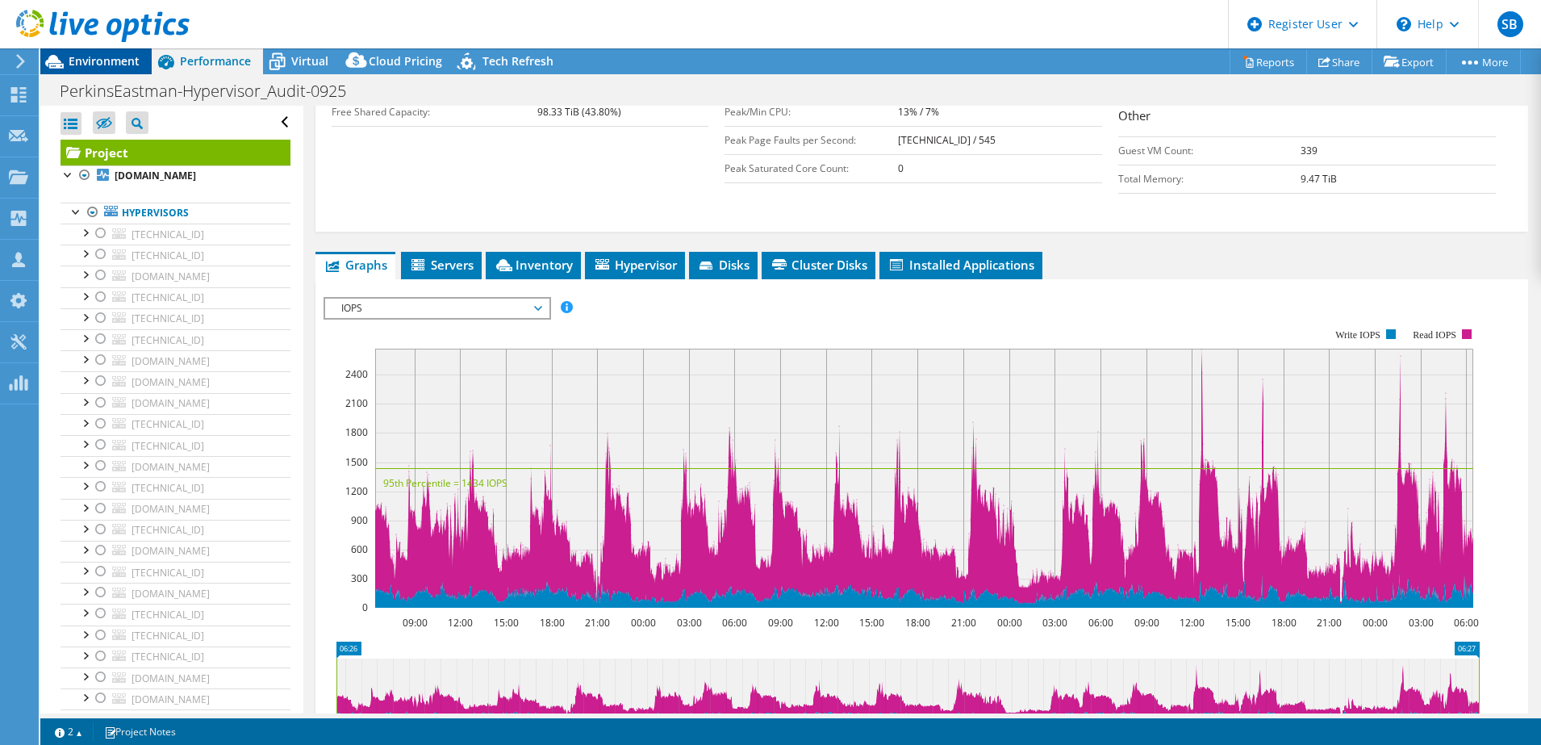
click at [105, 58] on span "Environment" at bounding box center [104, 60] width 71 height 15
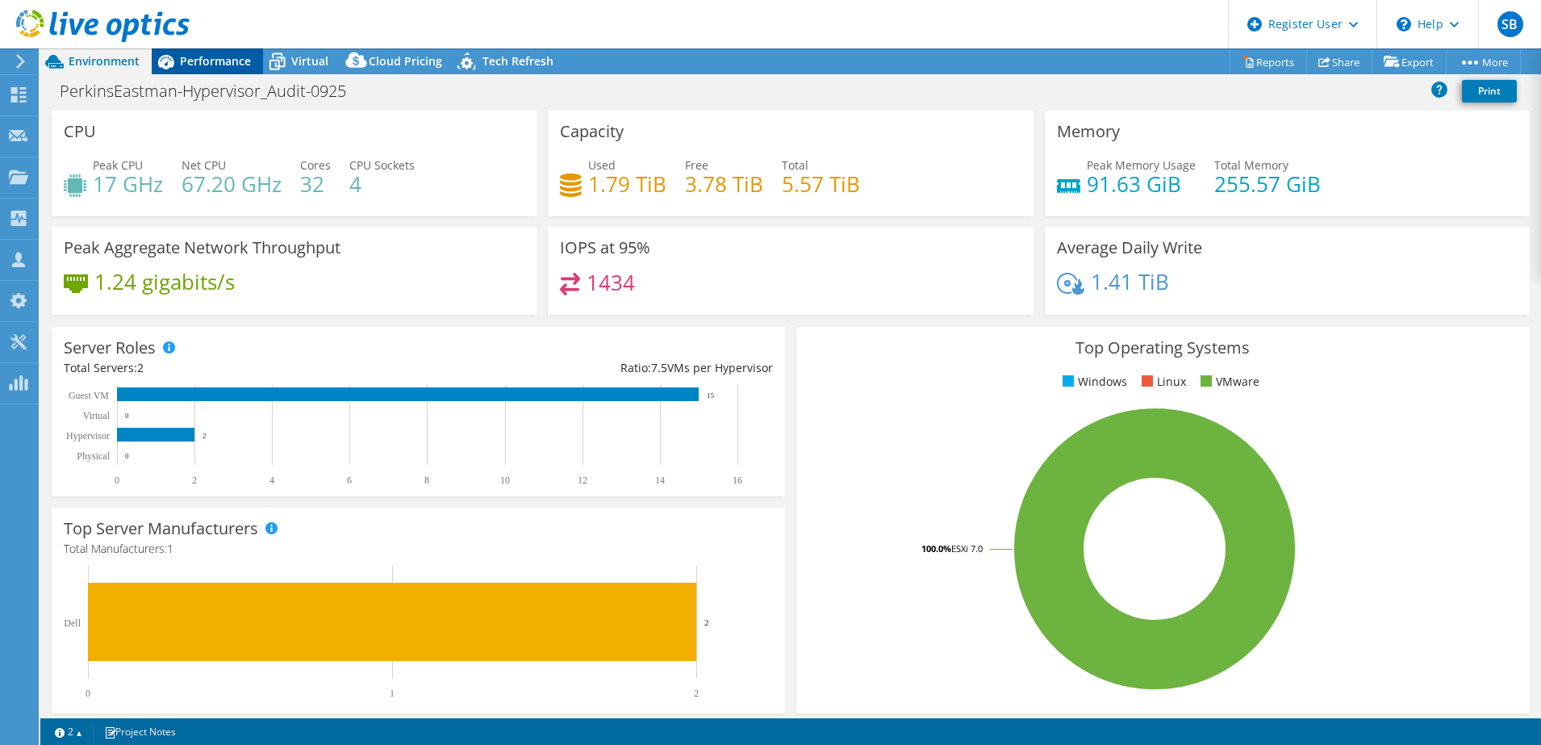
click at [216, 67] on span "Performance" at bounding box center [215, 60] width 71 height 15
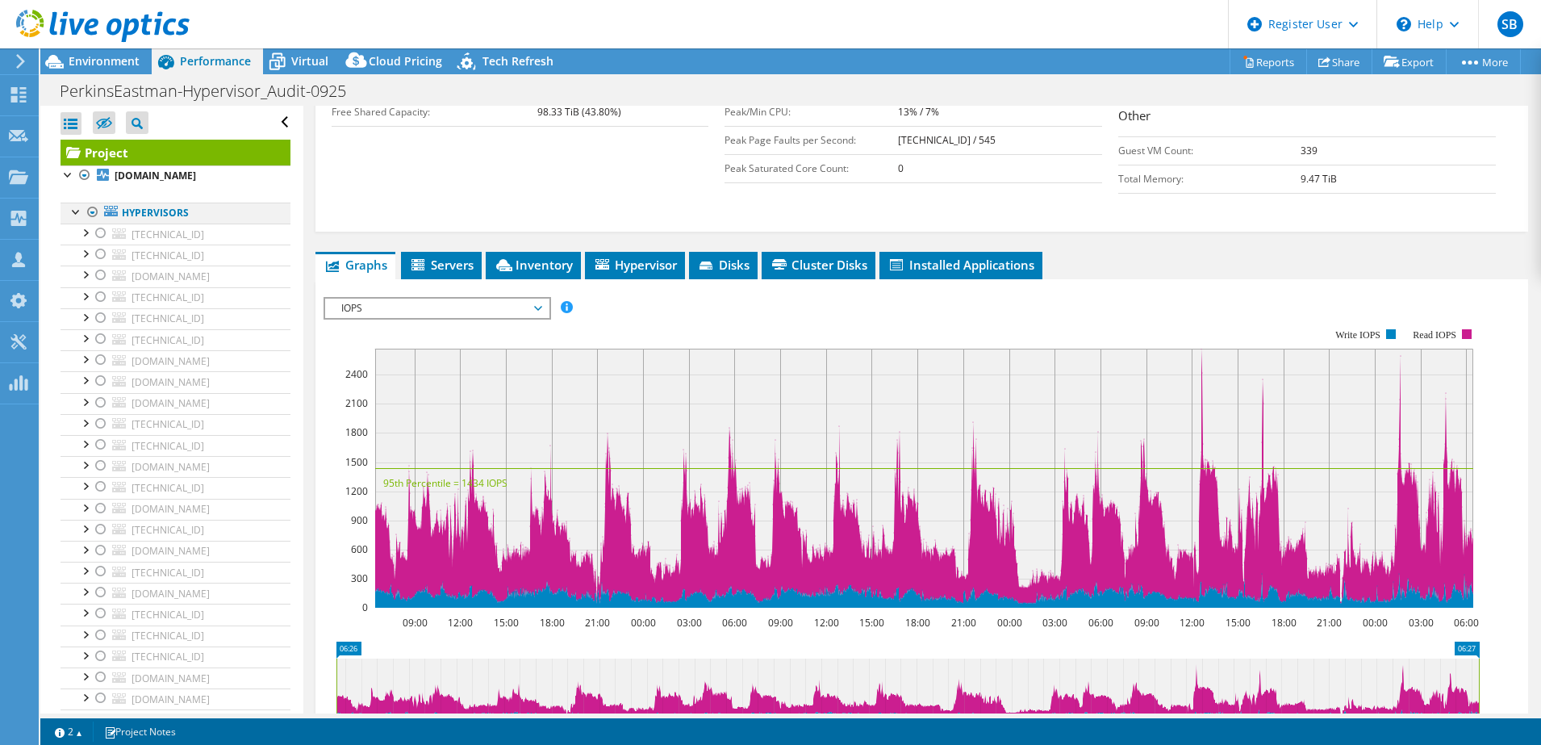
click at [91, 210] on div at bounding box center [93, 212] width 16 height 19
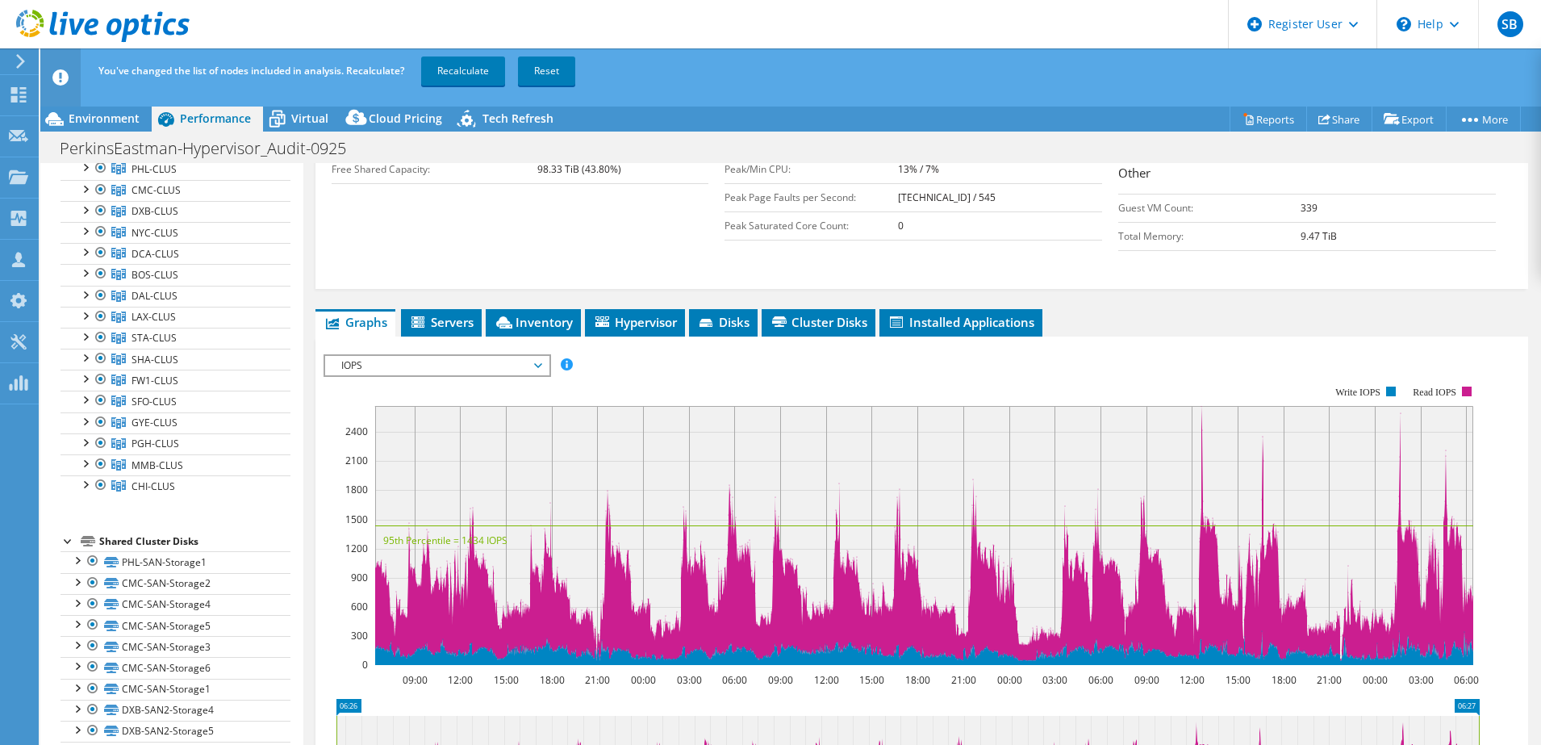
scroll to position [0, 0]
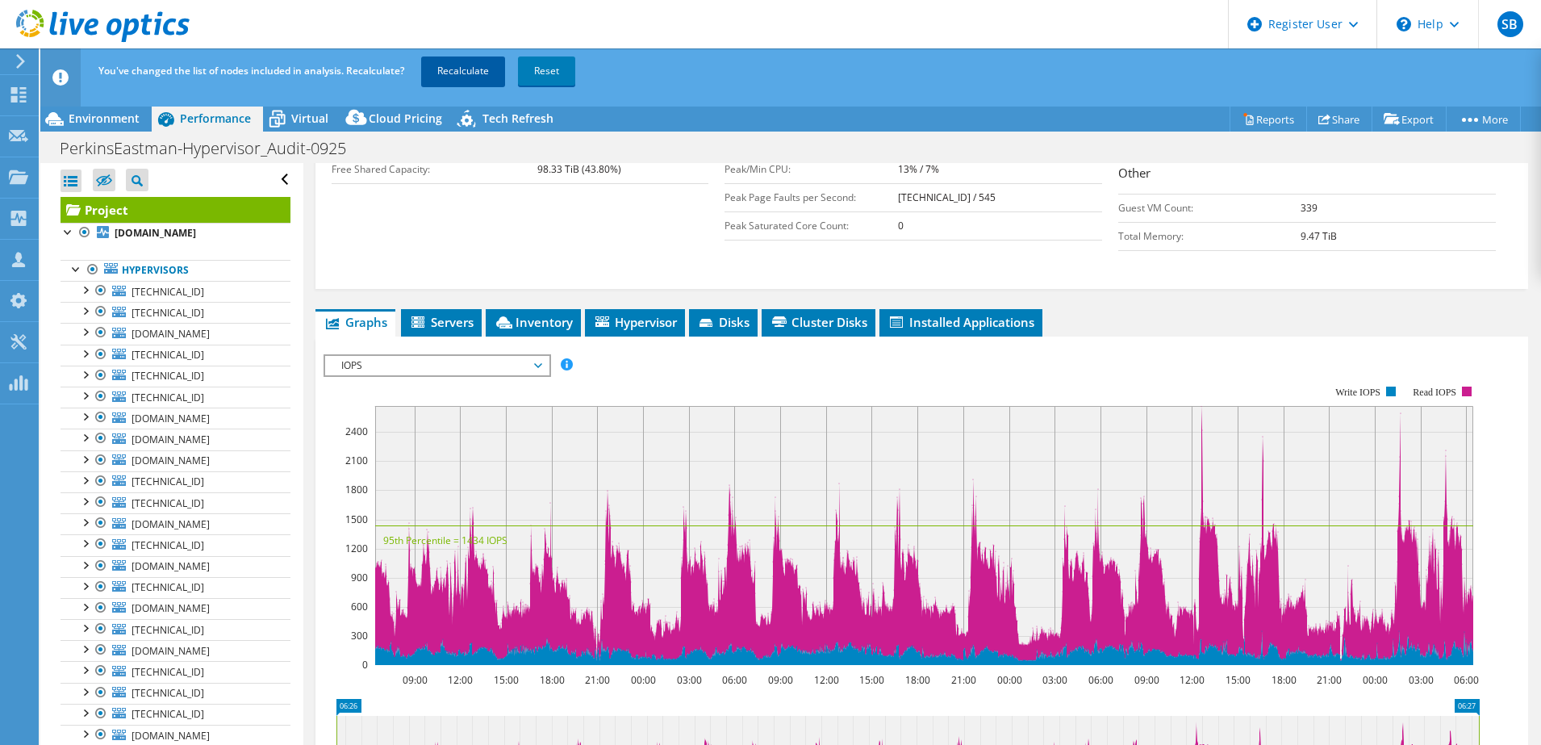
click at [470, 63] on link "Recalculate" at bounding box center [463, 70] width 84 height 29
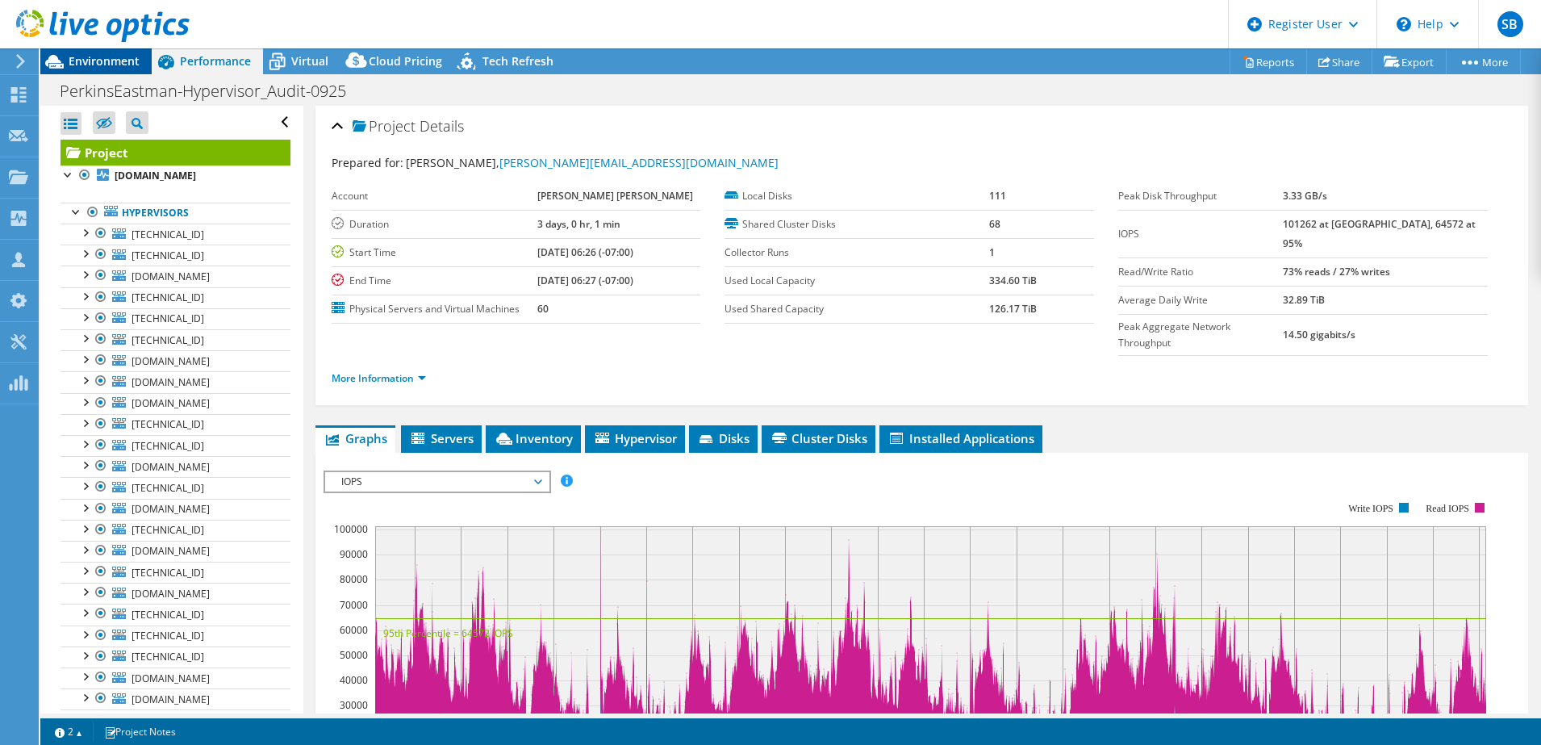
click at [98, 68] on span "Environment" at bounding box center [104, 60] width 71 height 15
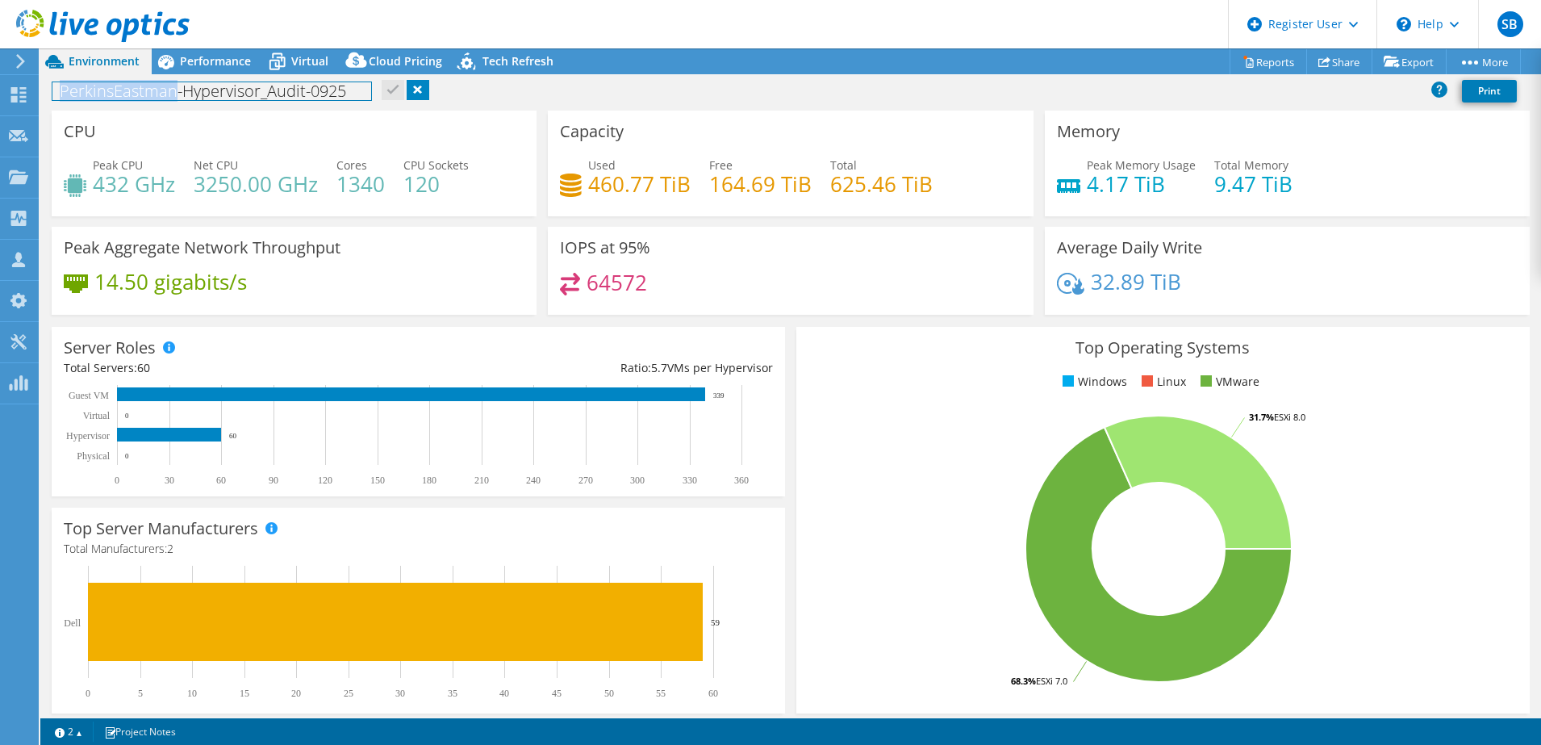
drag, startPoint x: 58, startPoint y: 90, endPoint x: 174, endPoint y: 91, distance: 116.2
click at [174, 91] on h1 "PerkinsEastman-Hypervisor_Audit-0925" at bounding box center [211, 91] width 319 height 18
copy h1 "PerkinsEastman"
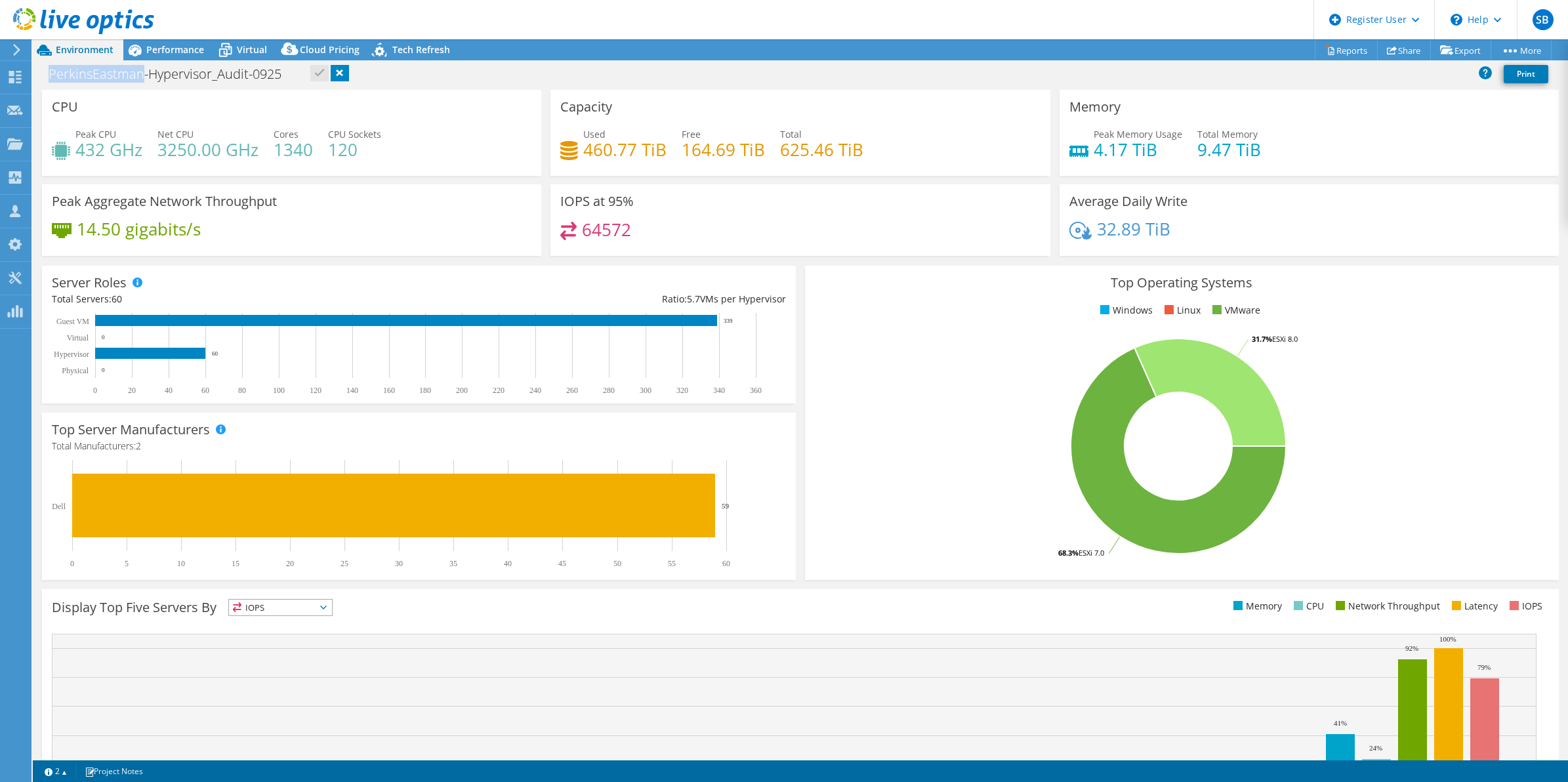
click at [861, 413] on rect at bounding box center [1178, 445] width 728 height 229
click at [153, 43] on div at bounding box center [77, 22] width 154 height 44
click at [158, 46] on span "Performance" at bounding box center [175, 49] width 58 height 12
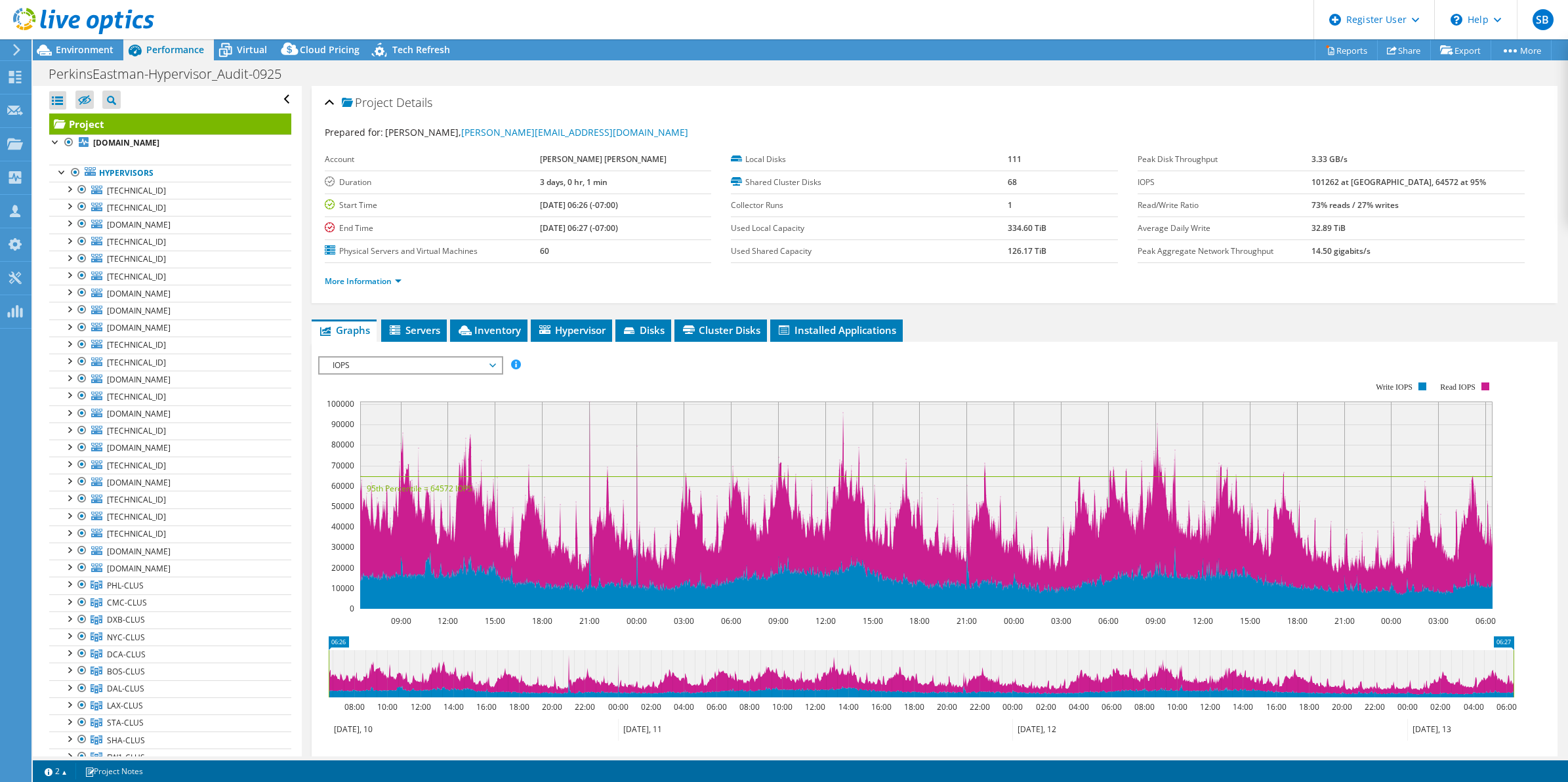
click at [64, 36] on link at bounding box center [83, 32] width 141 height 11
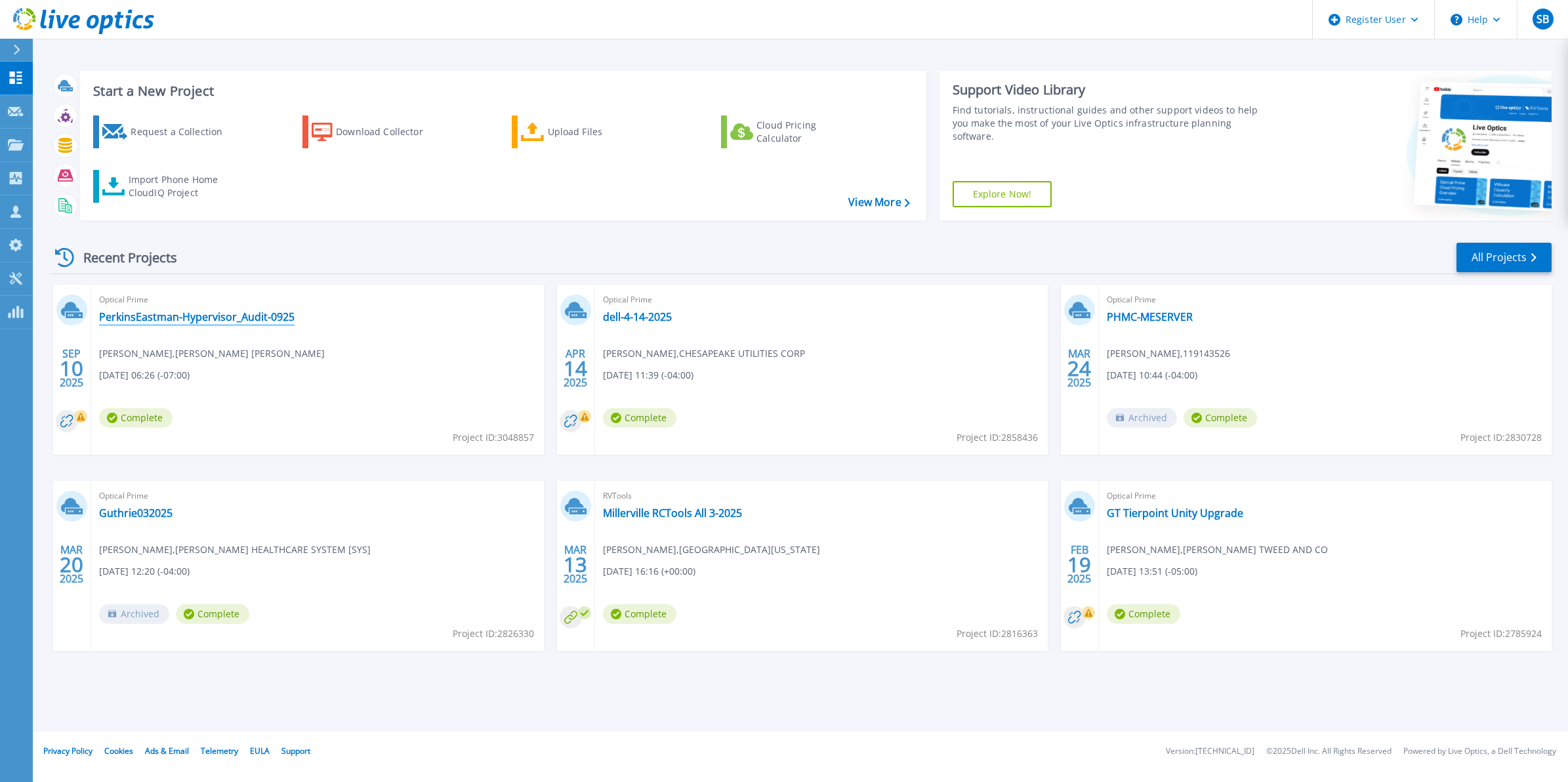
click at [192, 312] on link "PerkinsEastman-Hypervisor_Audit-0925" at bounding box center [197, 317] width 195 height 13
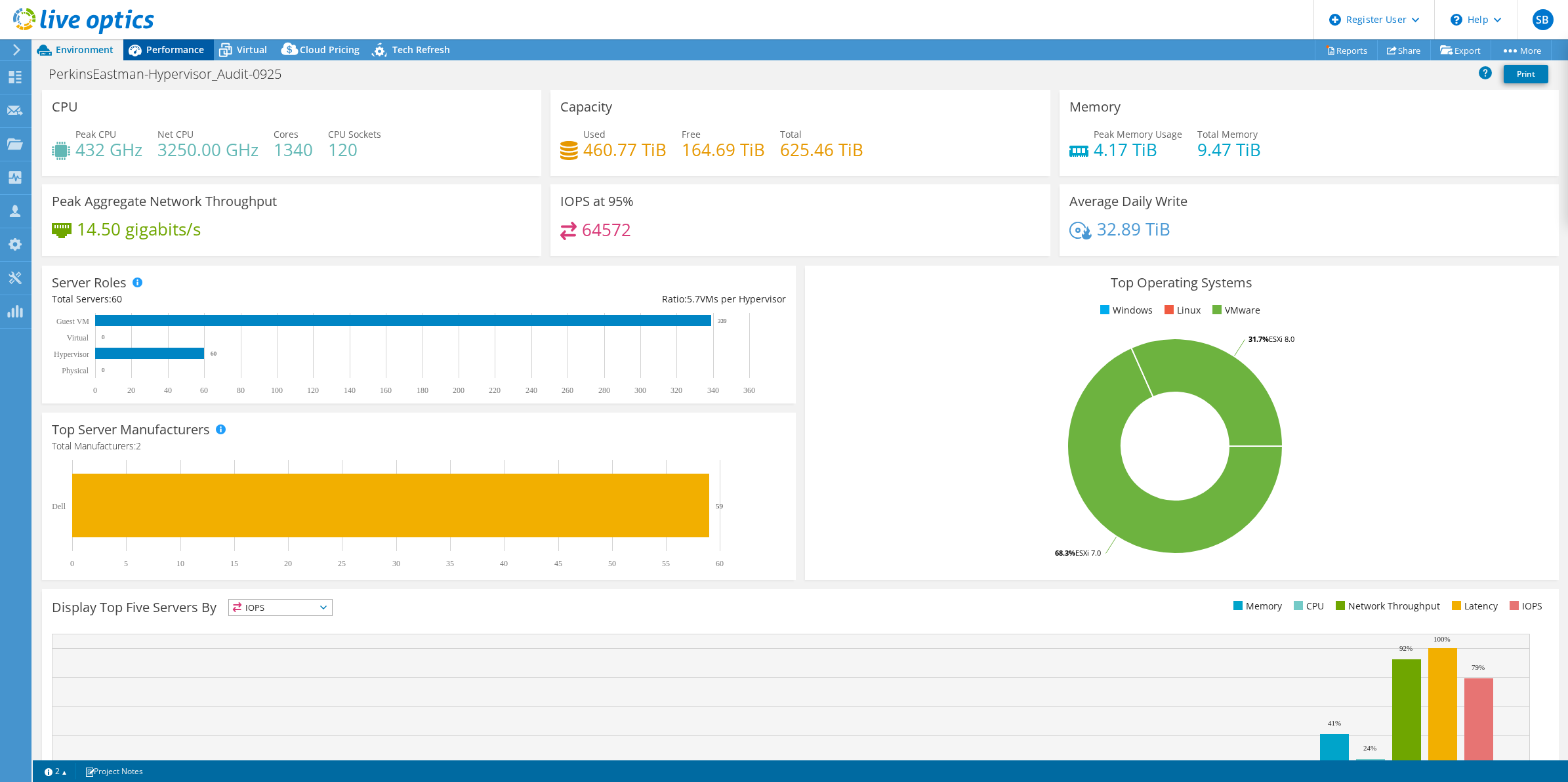
click at [164, 50] on span "Performance" at bounding box center [175, 49] width 58 height 12
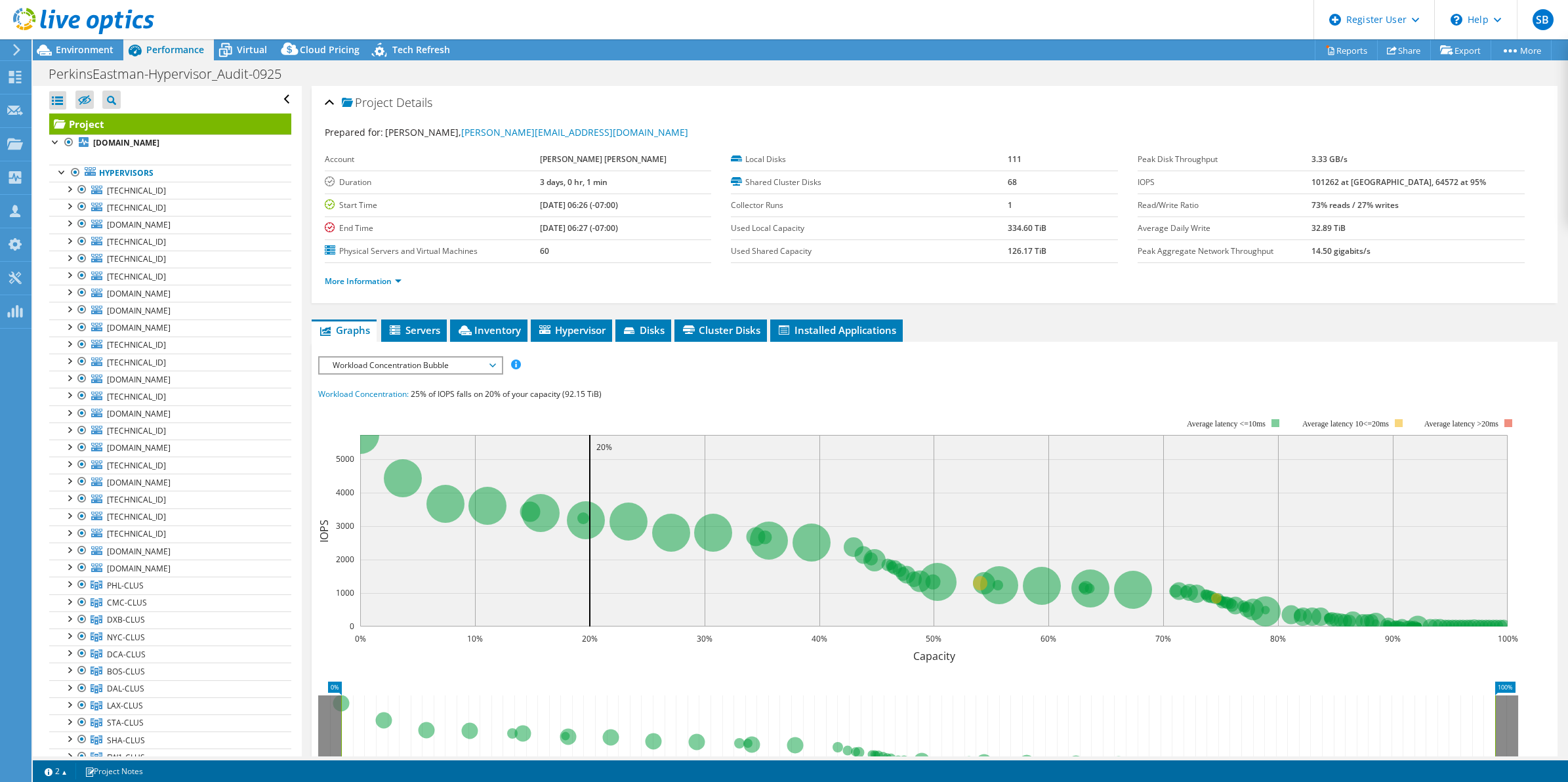
click at [394, 276] on li "More Information" at bounding box center [367, 281] width 85 height 15
click at [387, 284] on link "More Information" at bounding box center [363, 281] width 76 height 11
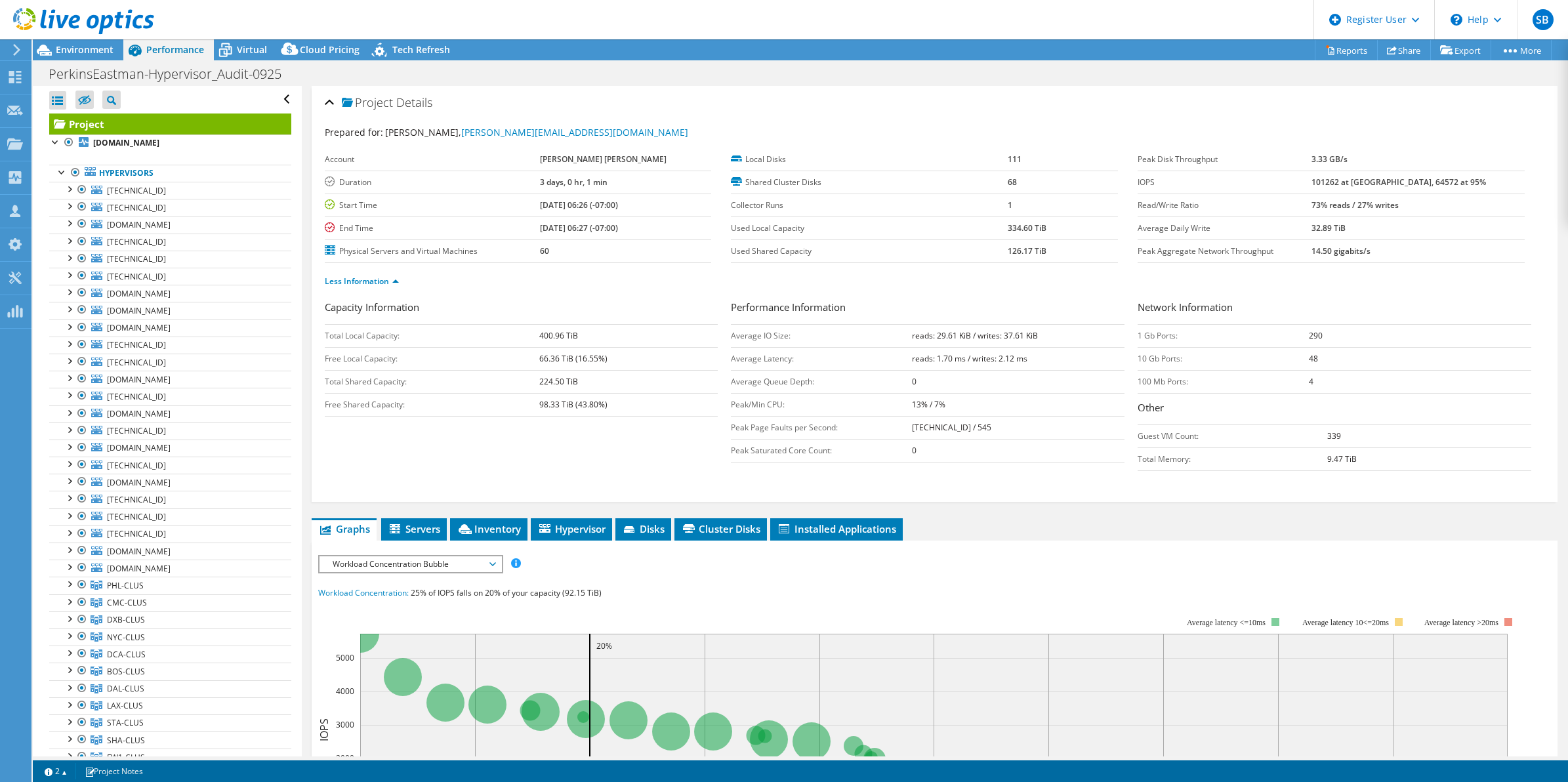
click at [417, 567] on span "Workload Concentration Bubble" at bounding box center [410, 563] width 168 height 15
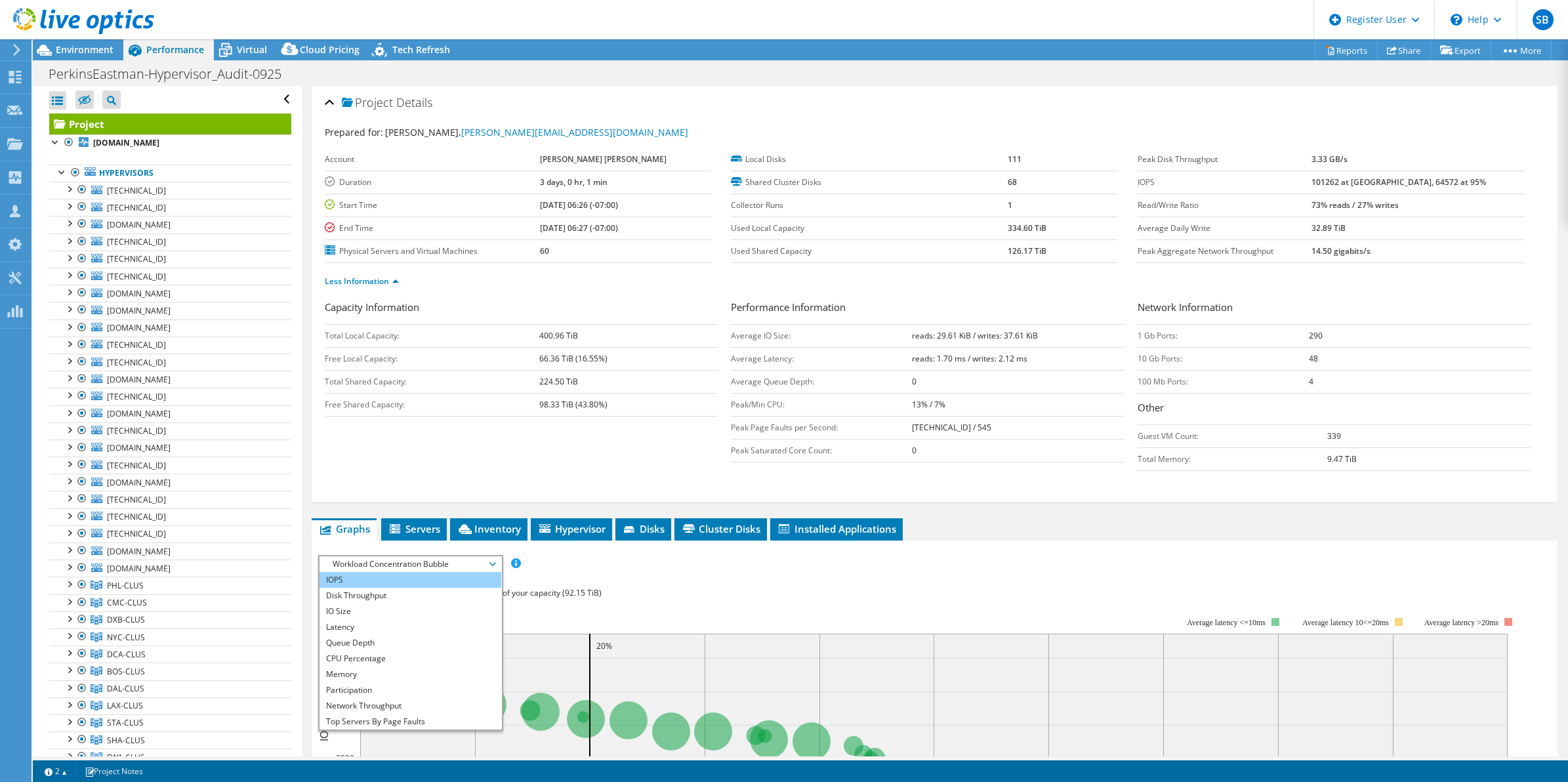
click at [372, 582] on li "IOPS" at bounding box center [410, 580] width 182 height 15
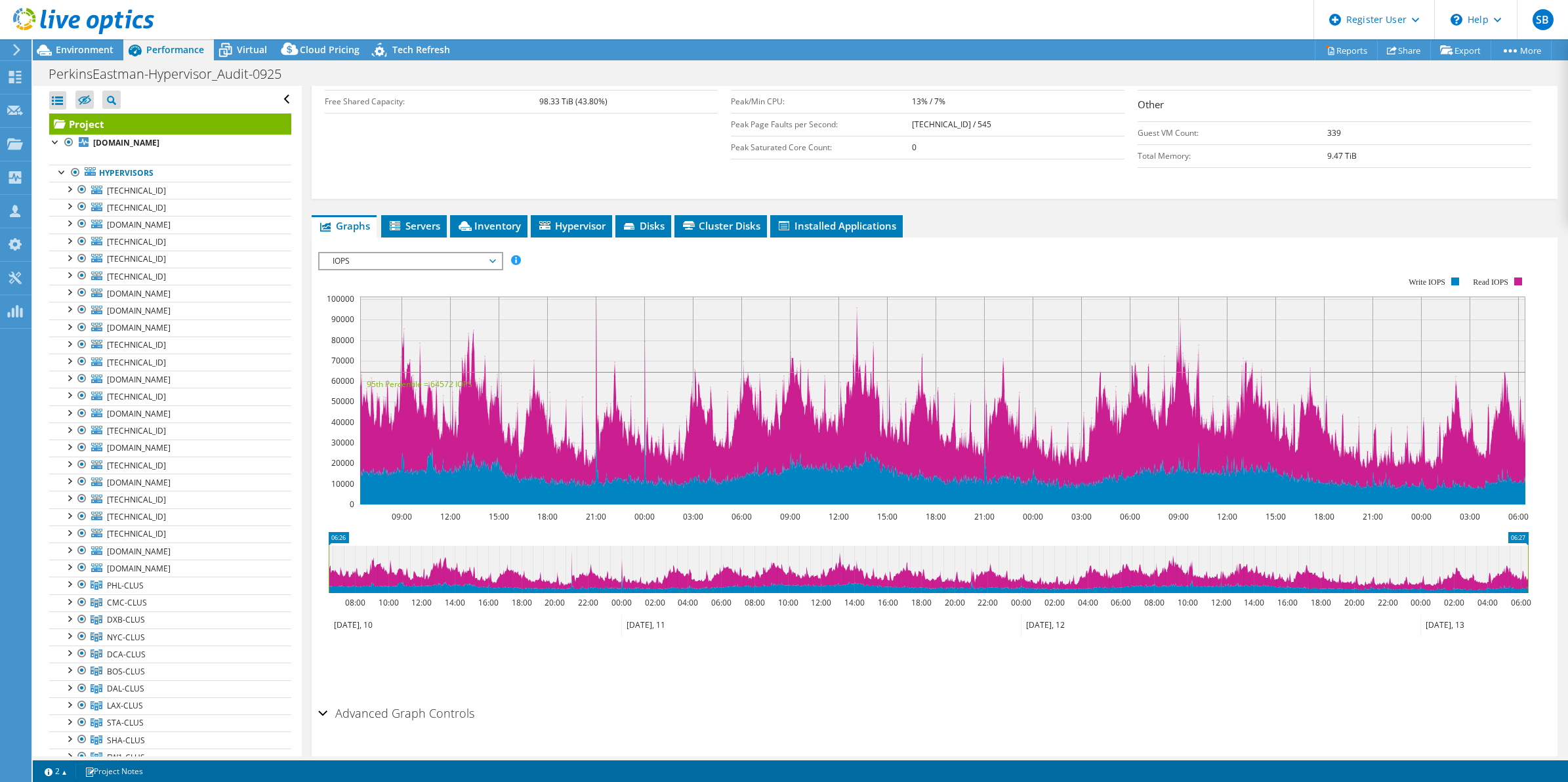
scroll to position [302, 0]
click at [471, 267] on span "IOPS" at bounding box center [410, 261] width 168 height 15
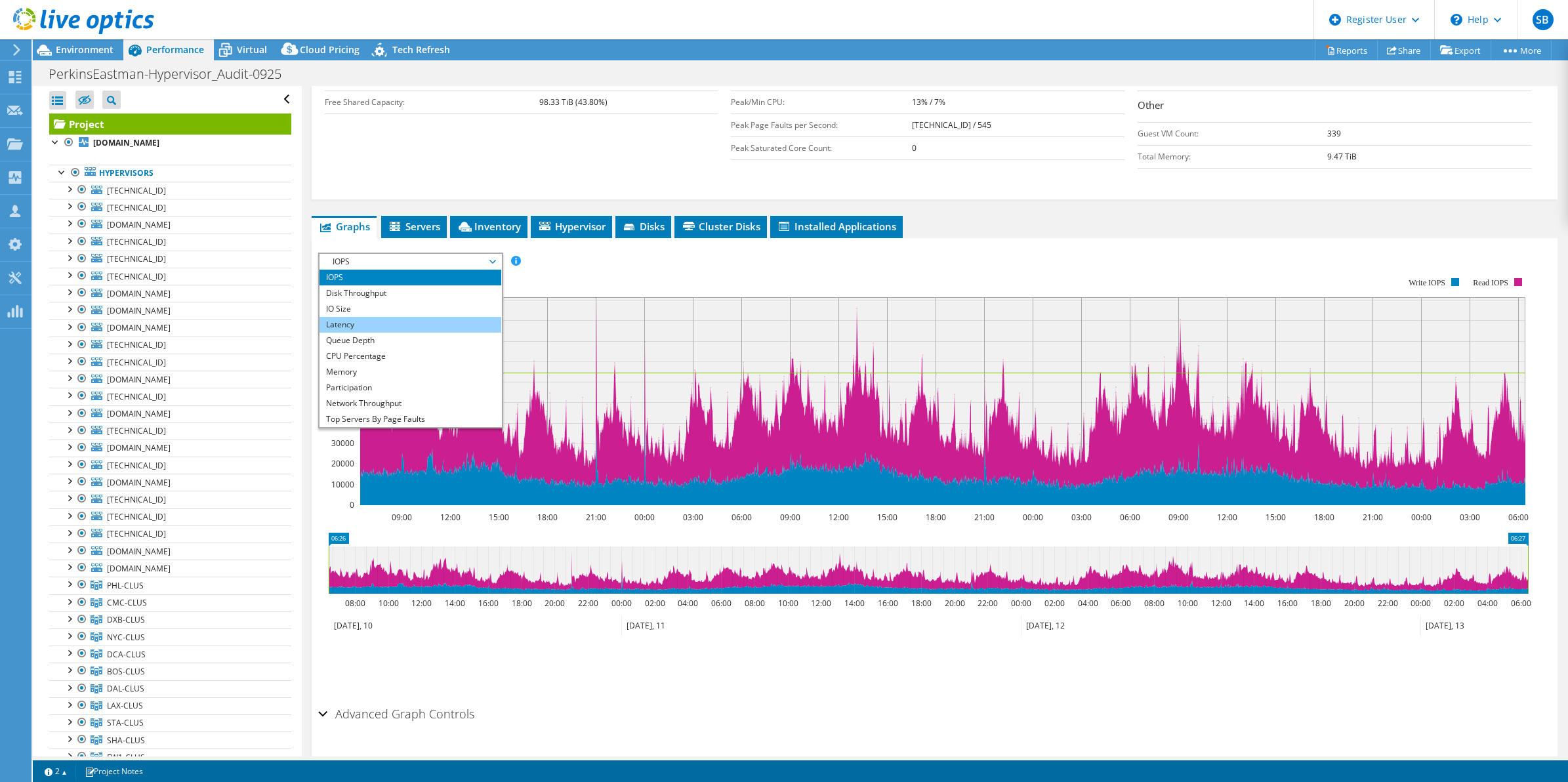
click at [384, 320] on li "Latency" at bounding box center [410, 324] width 182 height 15
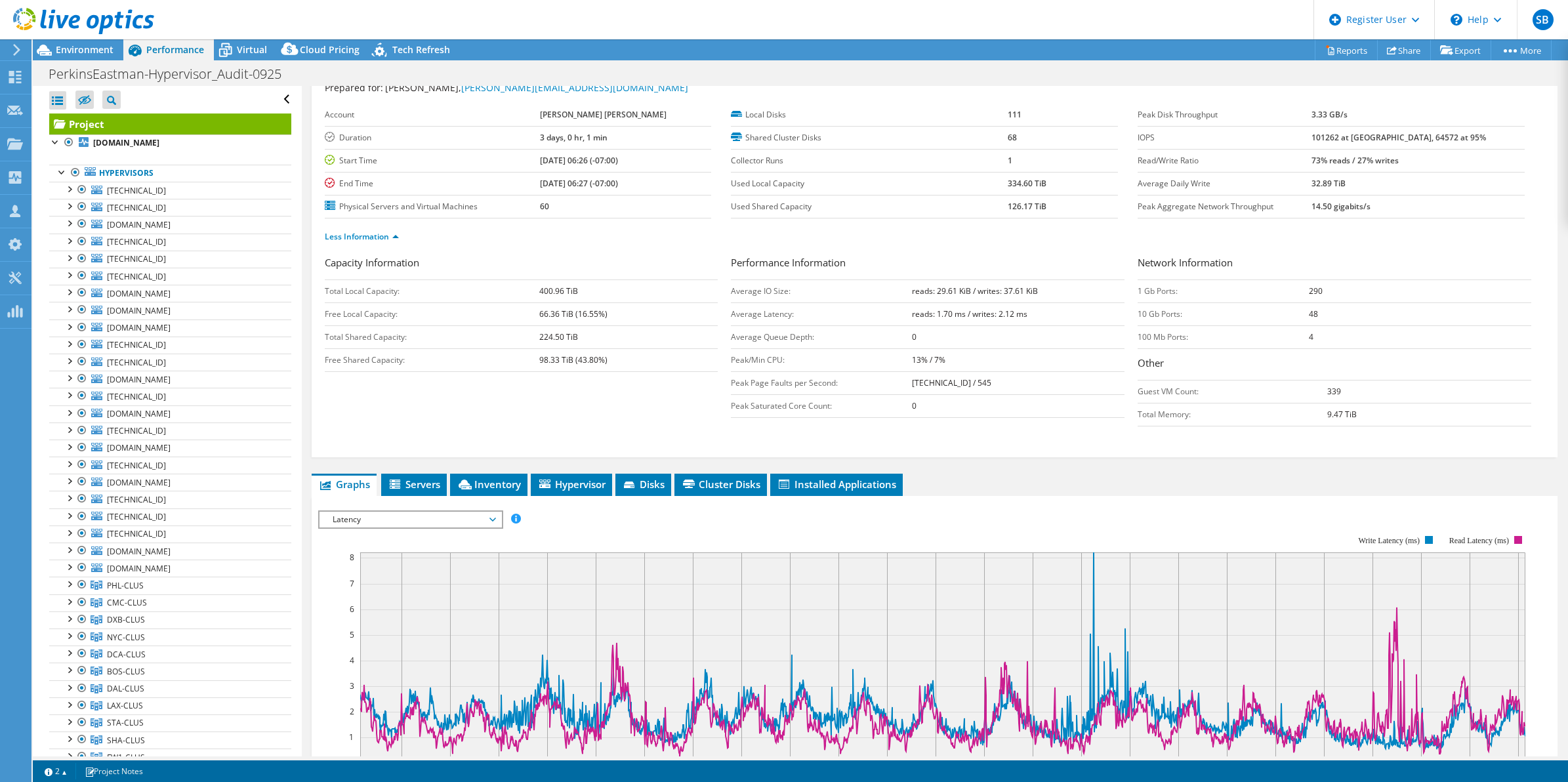
scroll to position [0, 0]
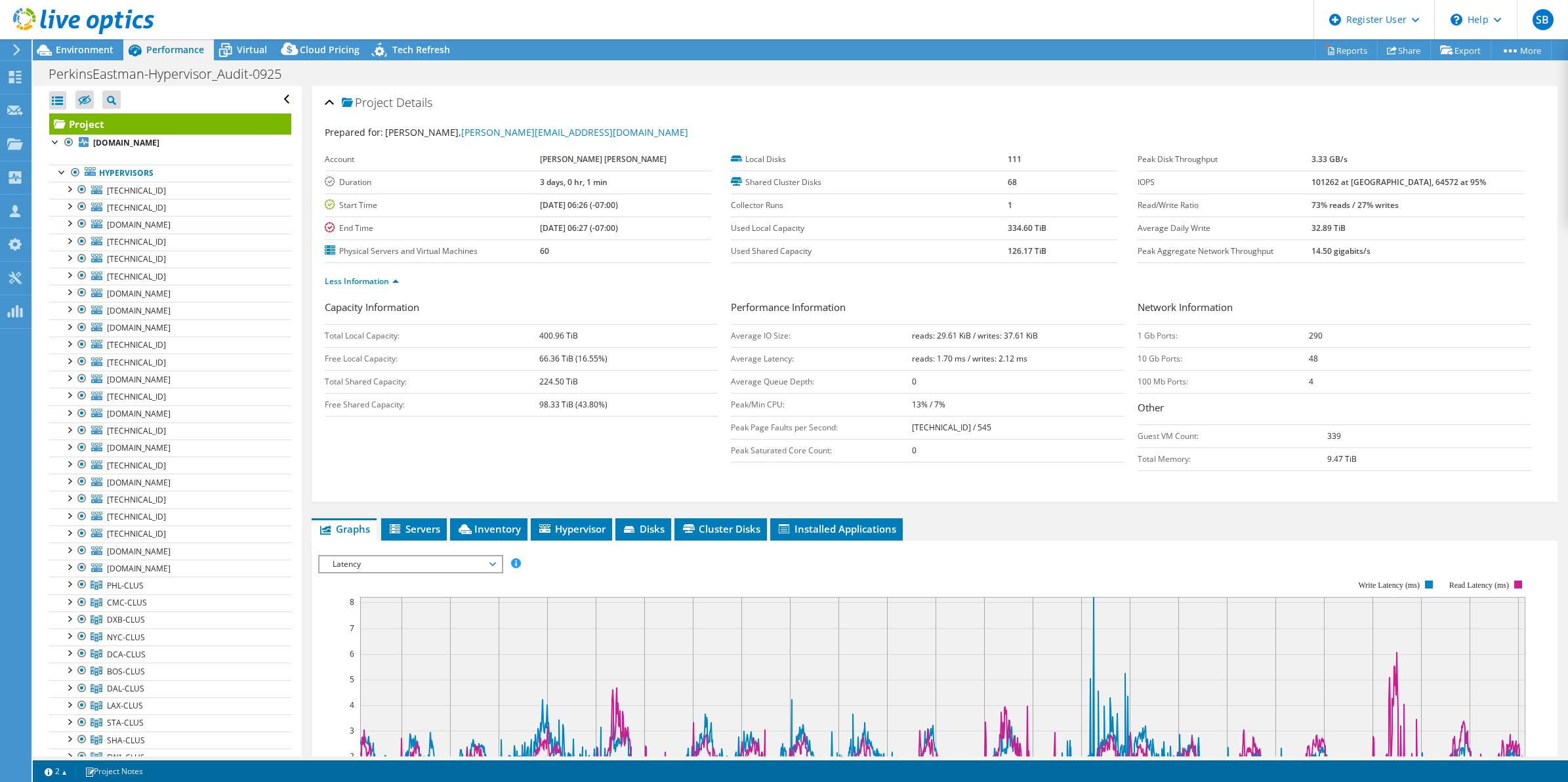
click at [73, 42] on div at bounding box center [77, 22] width 154 height 44
click at [76, 50] on span "Environment" at bounding box center [85, 49] width 58 height 12
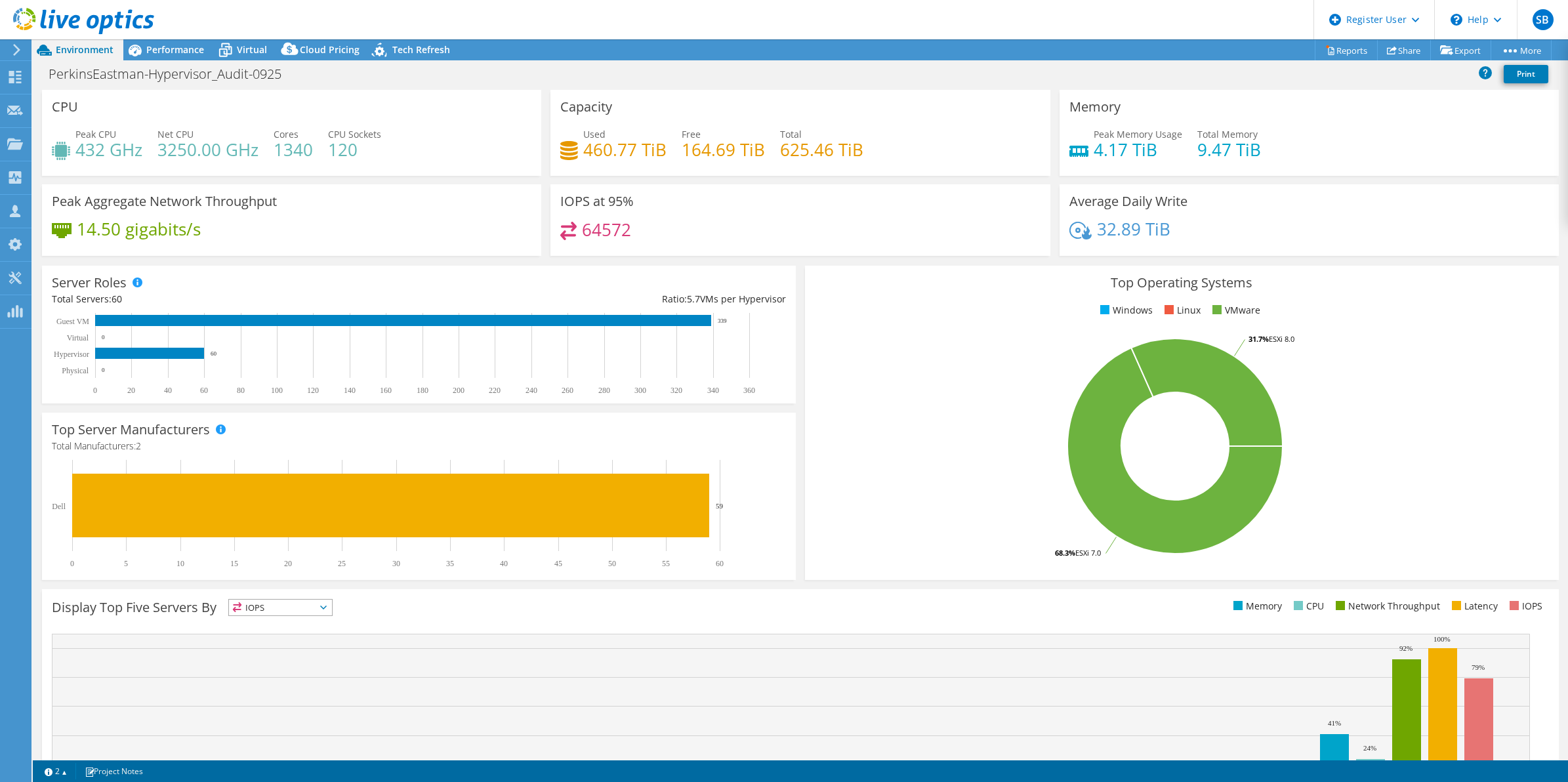
click at [471, 251] on div "Peak Aggregate Network Throughput 14.50 gigabits/s" at bounding box center [292, 220] width 499 height 72
